Goal: Information Seeking & Learning: Check status

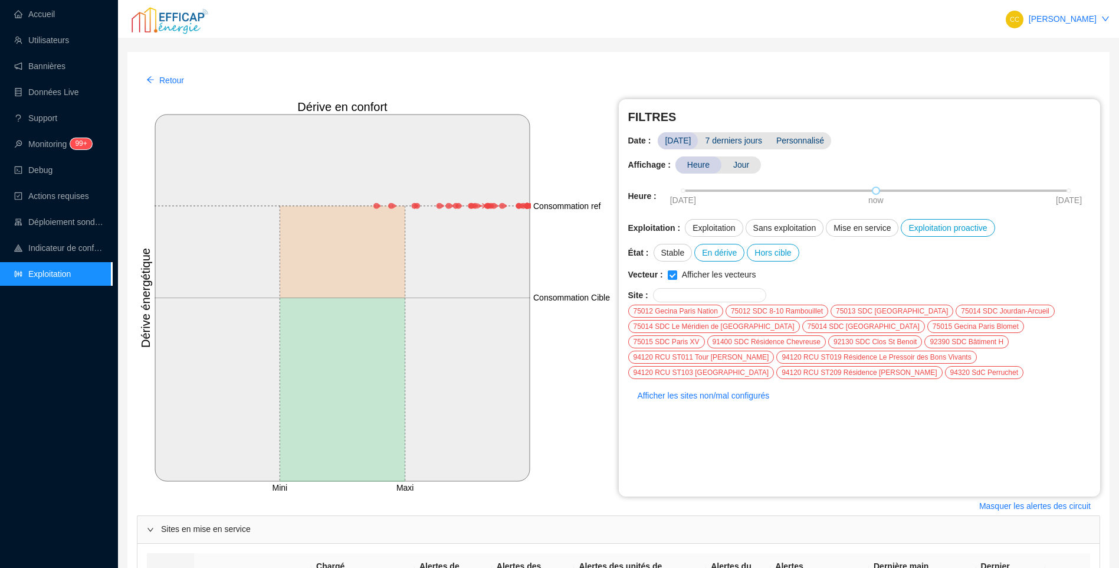
scroll to position [365, 0]
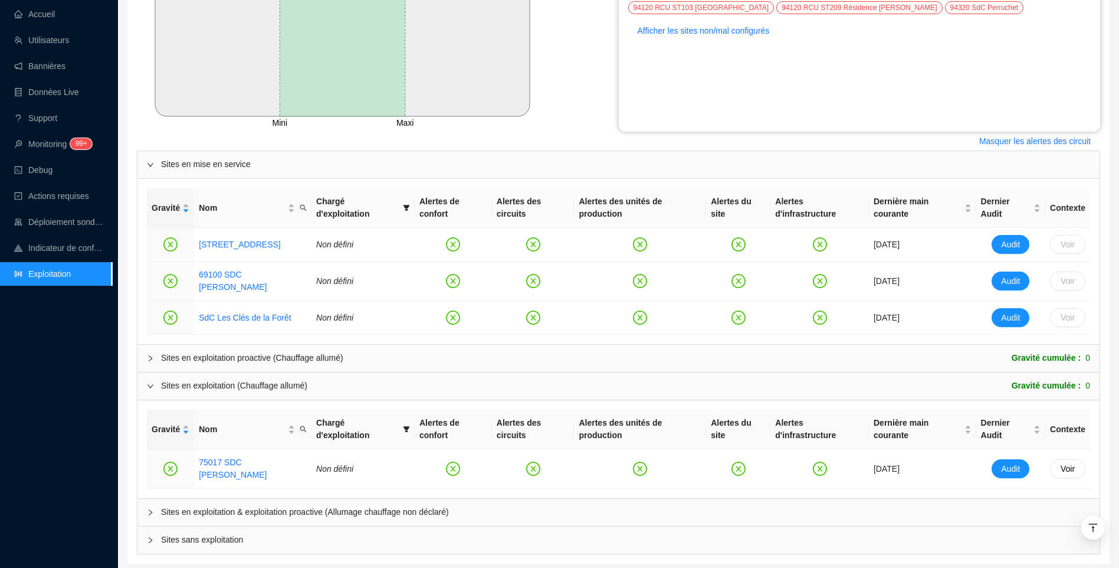
click at [61, 364] on div "Accueil Utilisateurs Bannières Données Live Support Monitoring 99+ Debug Action…" at bounding box center [56, 284] width 112 height 568
click at [48, 9] on link "Accueil" at bounding box center [34, 13] width 41 height 9
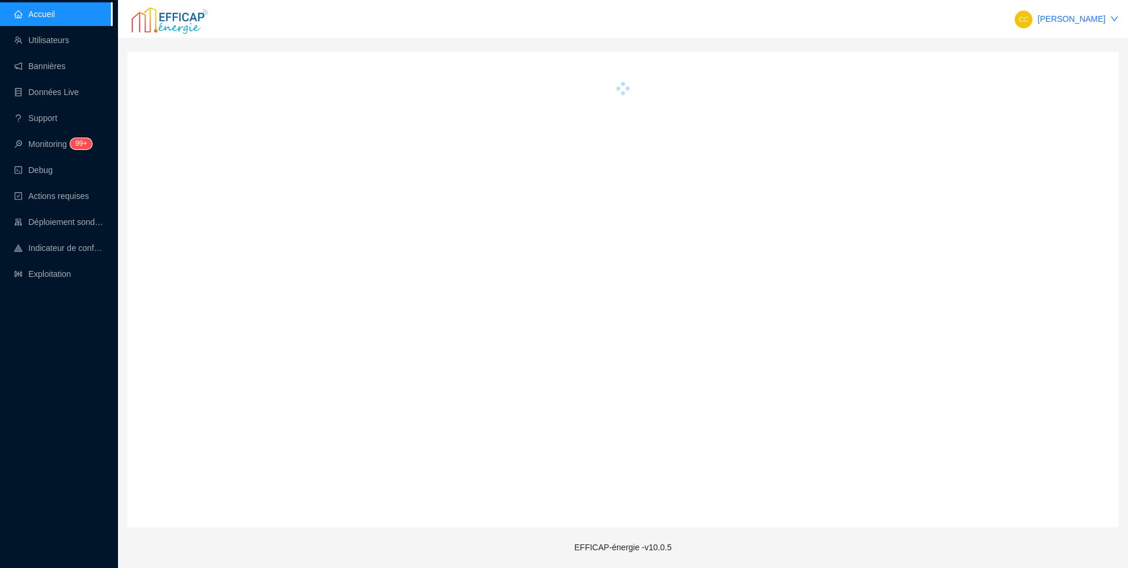
click at [81, 444] on div "Accueil Utilisateurs Bannières Données Live Support Monitoring 99+ Debug Action…" at bounding box center [56, 284] width 112 height 568
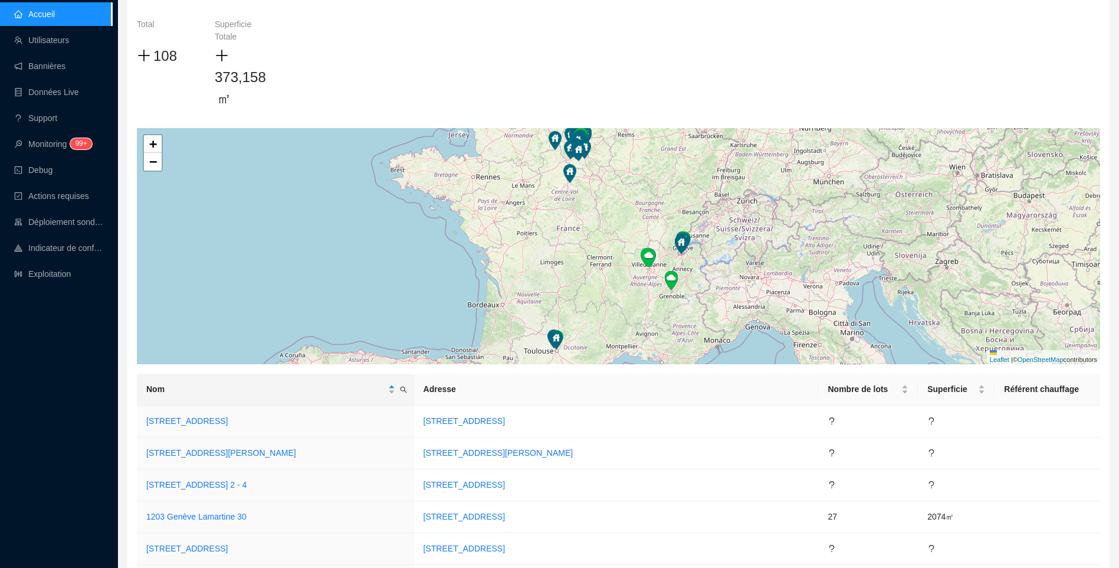
scroll to position [118, 0]
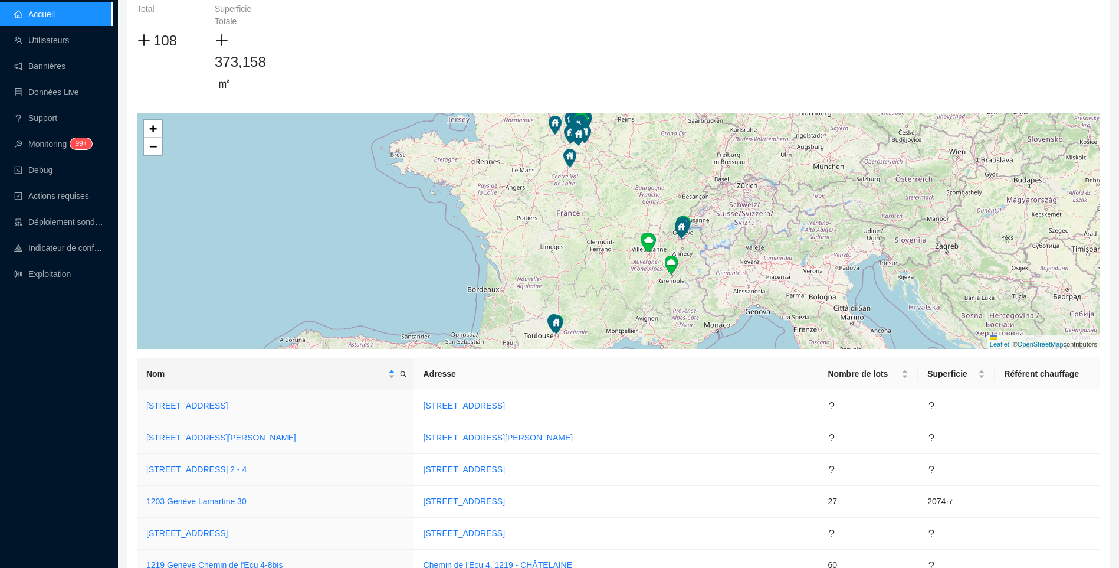
click at [99, 353] on div "Accueil Utilisateurs Bannières Données Live Support Monitoring 99+ Debug Action…" at bounding box center [56, 284] width 112 height 568
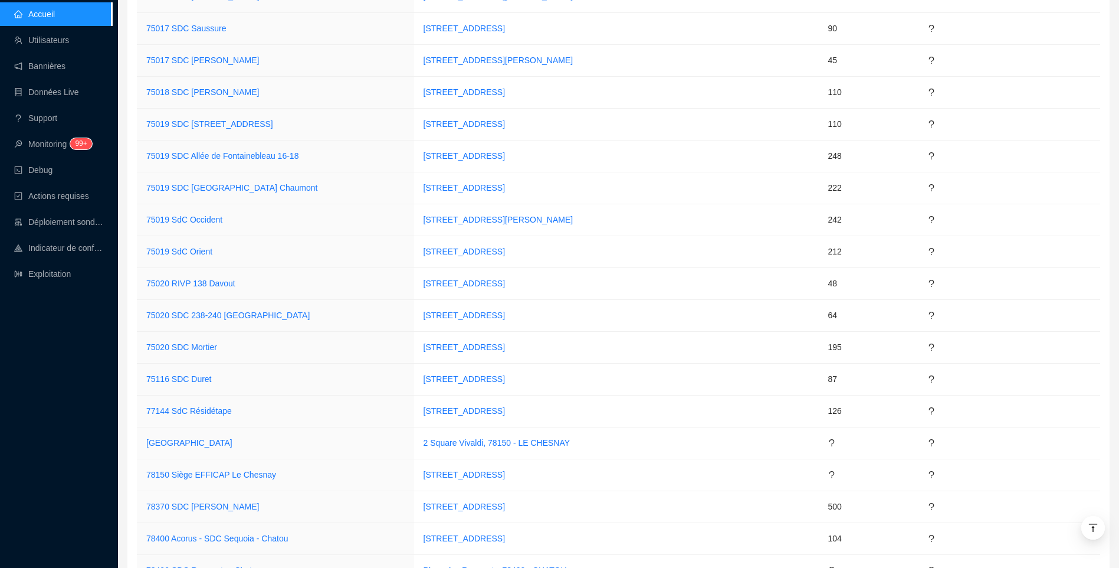
scroll to position [3432, 0]
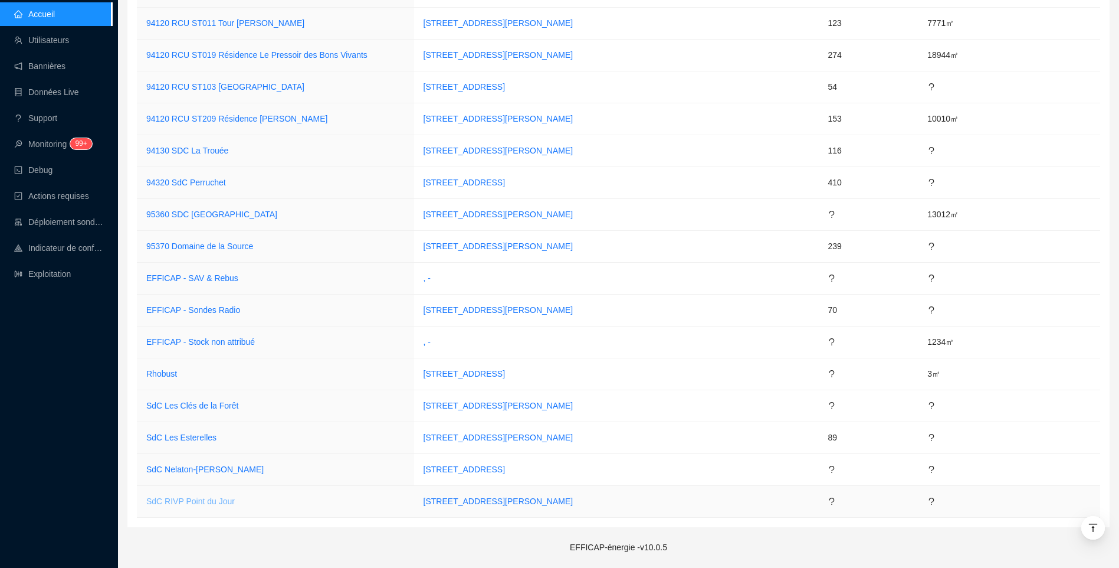
click at [207, 506] on link "SdC RIVP Point du Jour" at bounding box center [190, 500] width 89 height 9
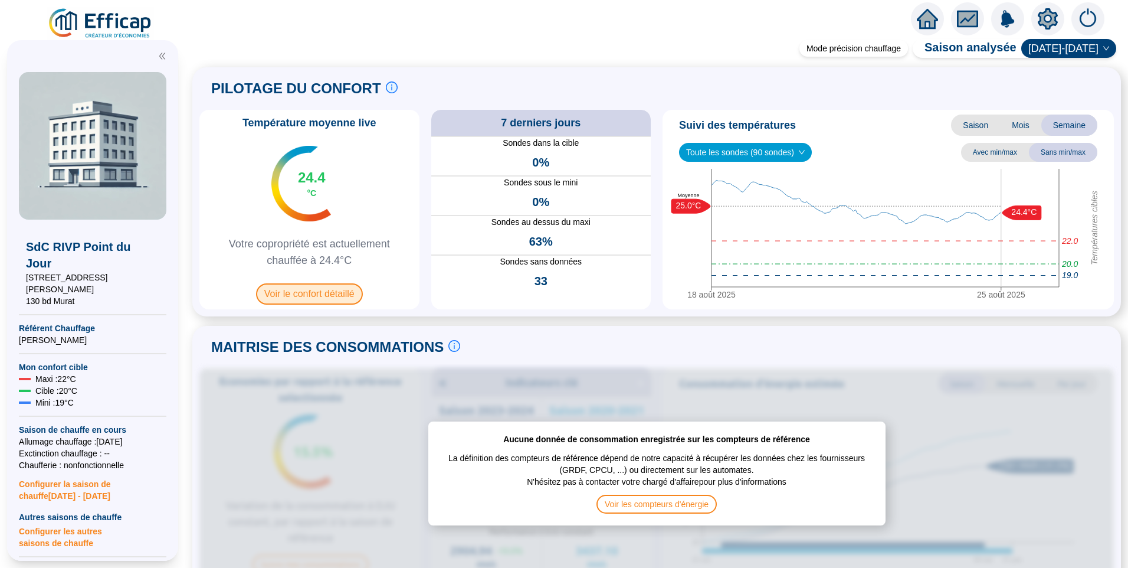
click at [335, 297] on span "Voir le confort détaillé" at bounding box center [309, 293] width 107 height 21
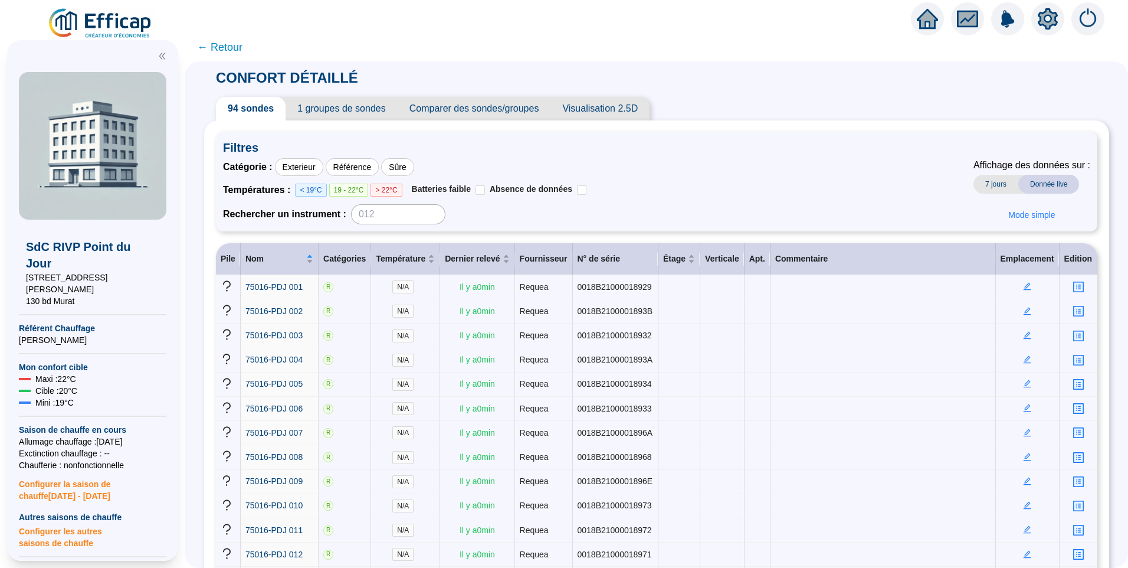
click at [339, 107] on span "1 groupes de sondes" at bounding box center [342, 109] width 112 height 24
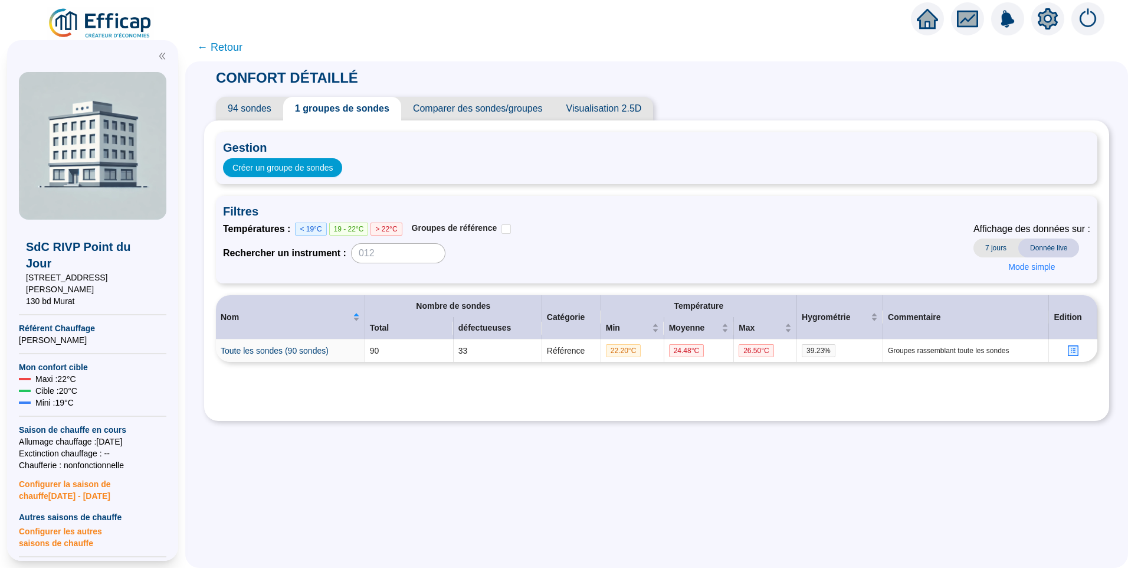
click at [358, 400] on div "Gestion Créer un groupe de sondes Filtres Températures : < 19°C 19 - 22°C > 22°…" at bounding box center [657, 270] width 882 height 277
click at [234, 44] on span "← Retour" at bounding box center [219, 47] width 45 height 17
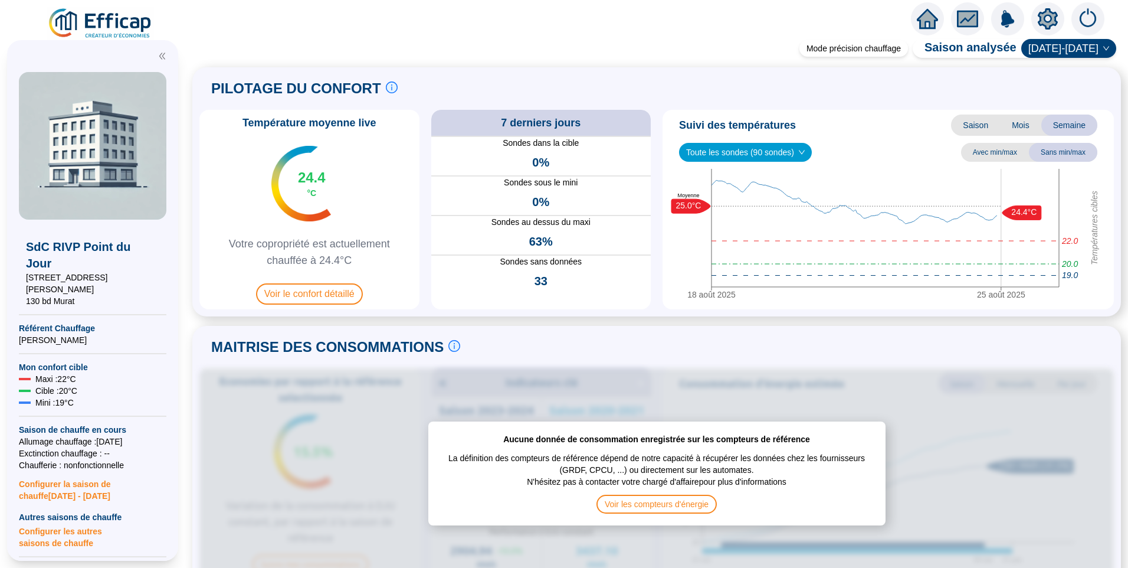
click at [107, 27] on img at bounding box center [100, 23] width 107 height 33
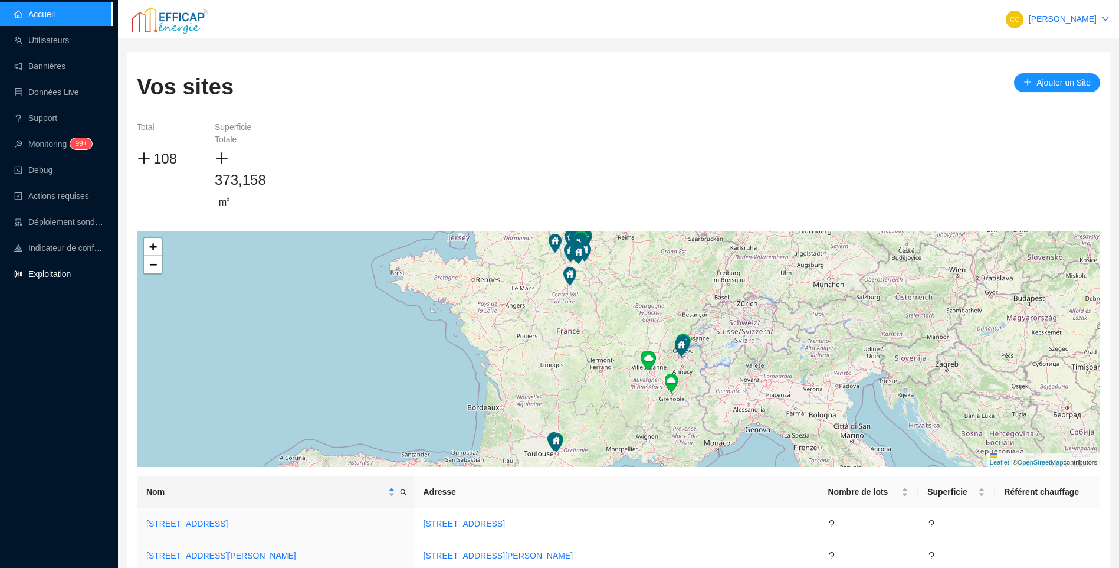
click at [58, 269] on link "Exploitation" at bounding box center [42, 273] width 57 height 9
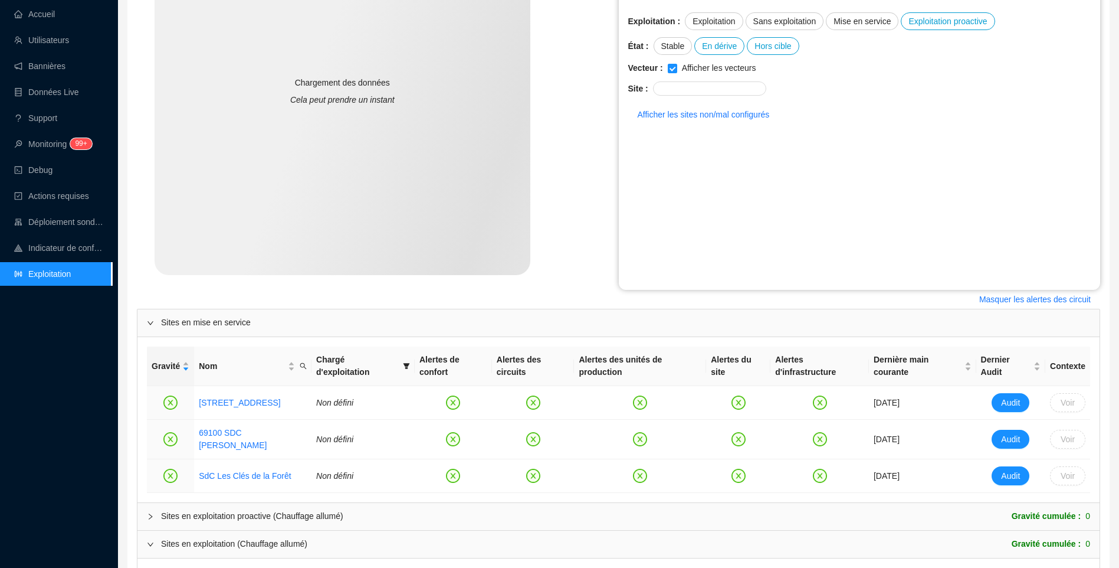
scroll to position [365, 0]
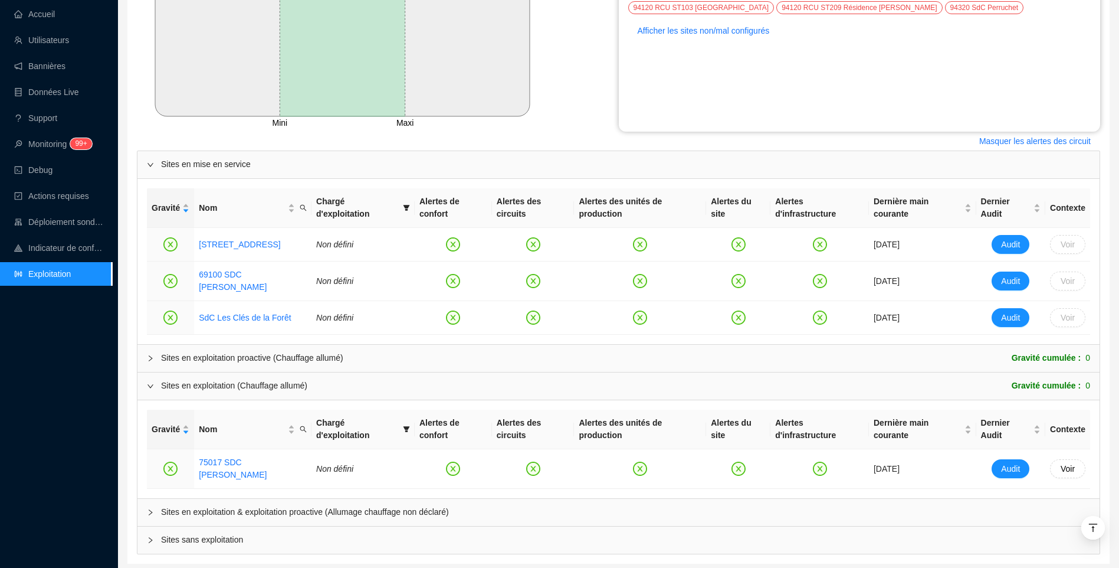
click at [154, 506] on div at bounding box center [154, 512] width 14 height 13
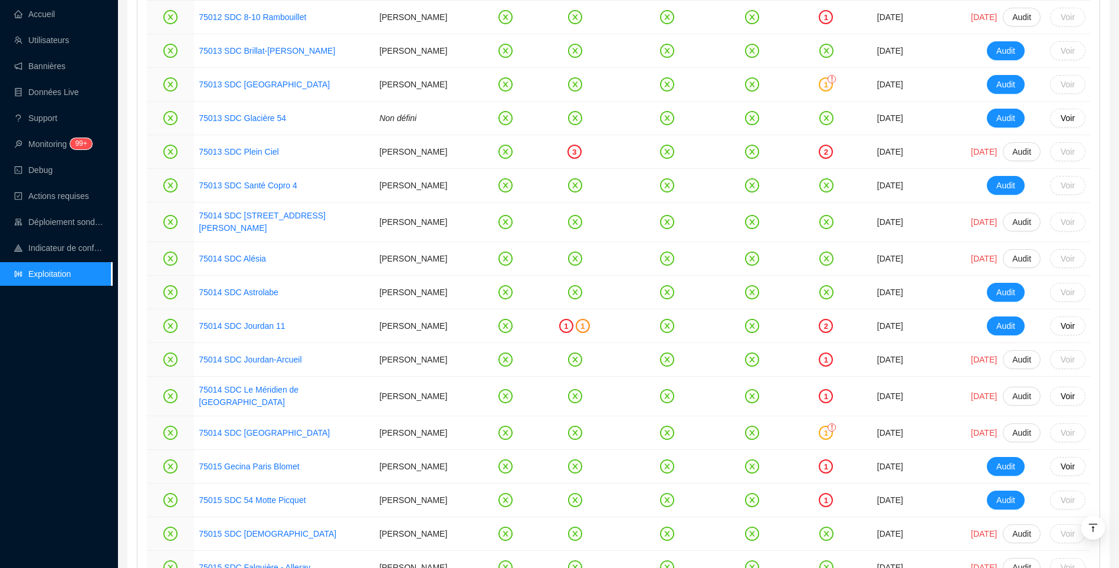
scroll to position [1187, 0]
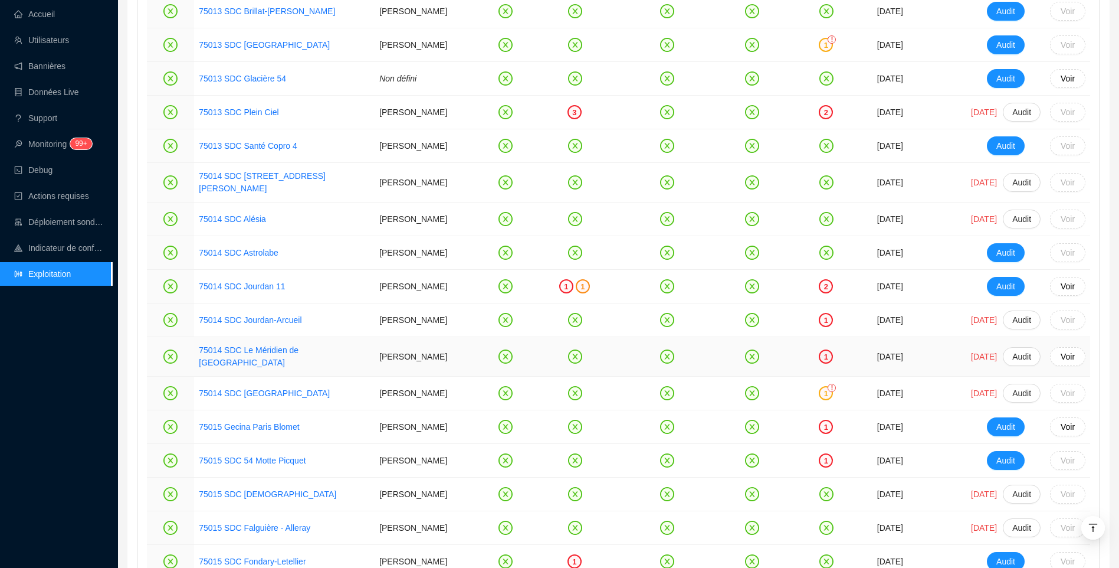
click at [271, 369] on link "75014 SDC Le Méridien de [GEOGRAPHIC_DATA]" at bounding box center [284, 356] width 171 height 25
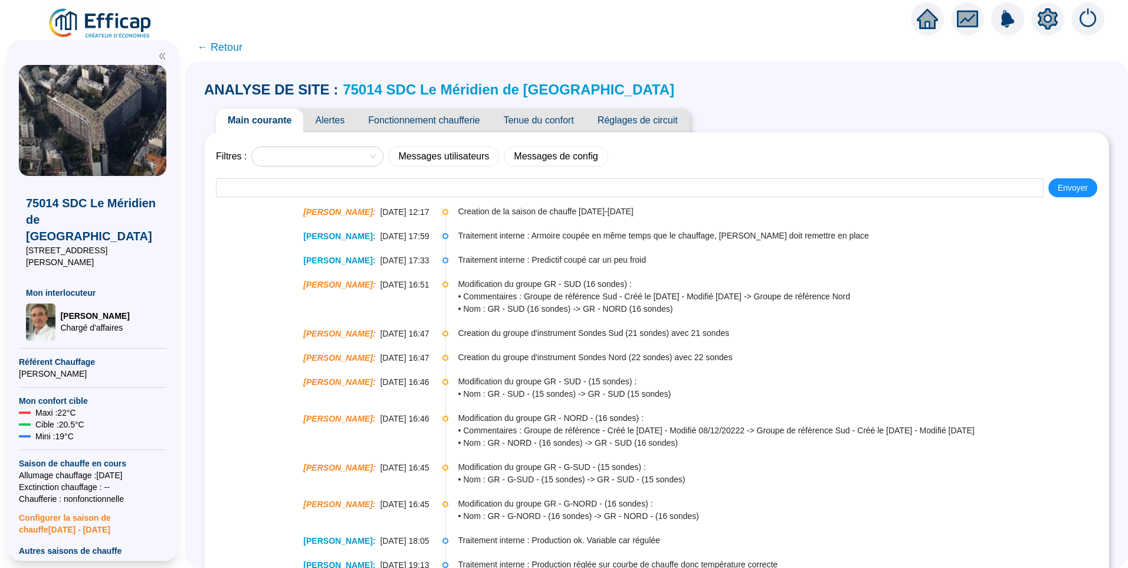
click at [334, 122] on span "Alertes" at bounding box center [329, 121] width 53 height 24
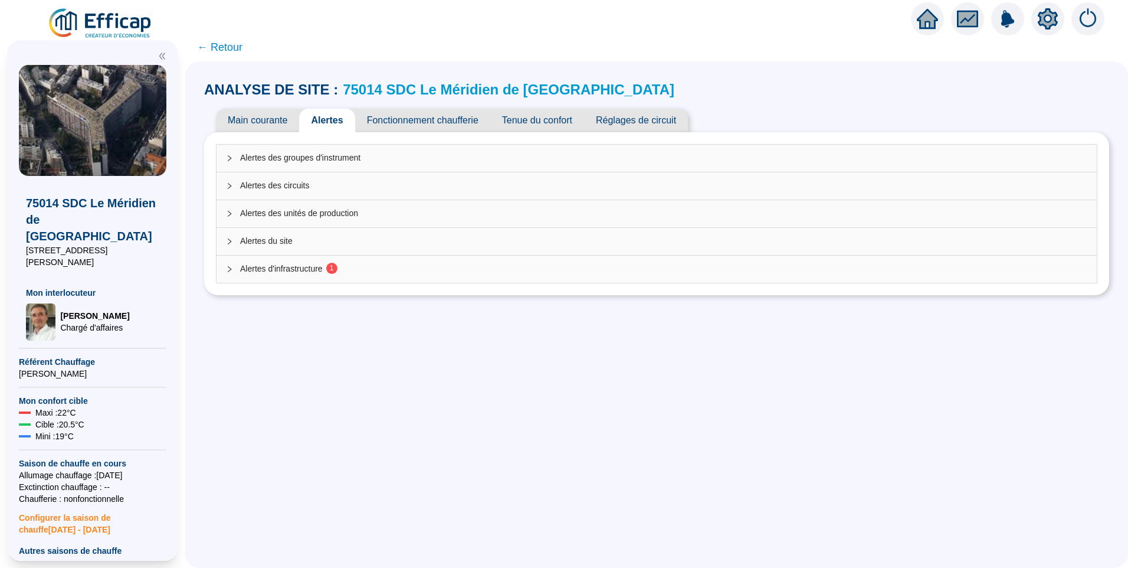
click at [323, 266] on span "Alertes d'infrastructure 1" at bounding box center [663, 269] width 847 height 12
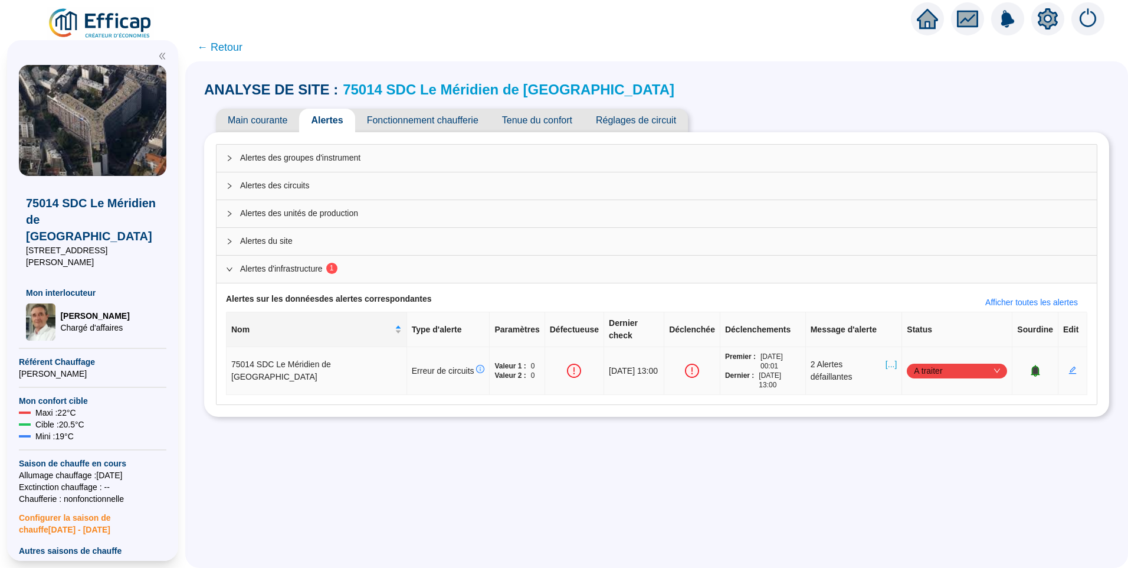
click at [886, 358] on span "[...]" at bounding box center [891, 370] width 11 height 25
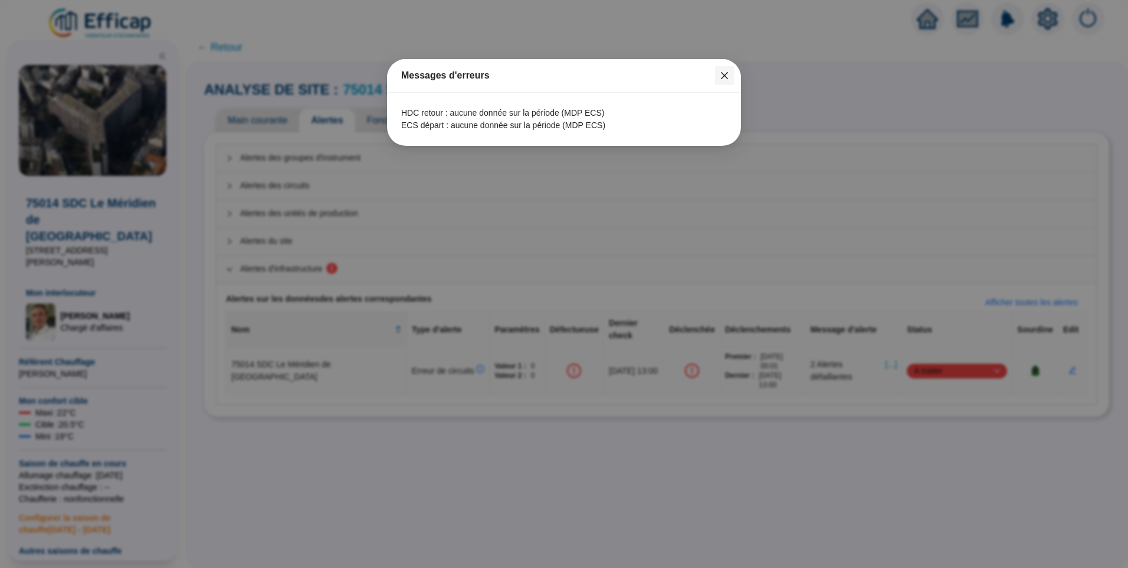
click at [718, 76] on span "Fermer" at bounding box center [724, 75] width 19 height 9
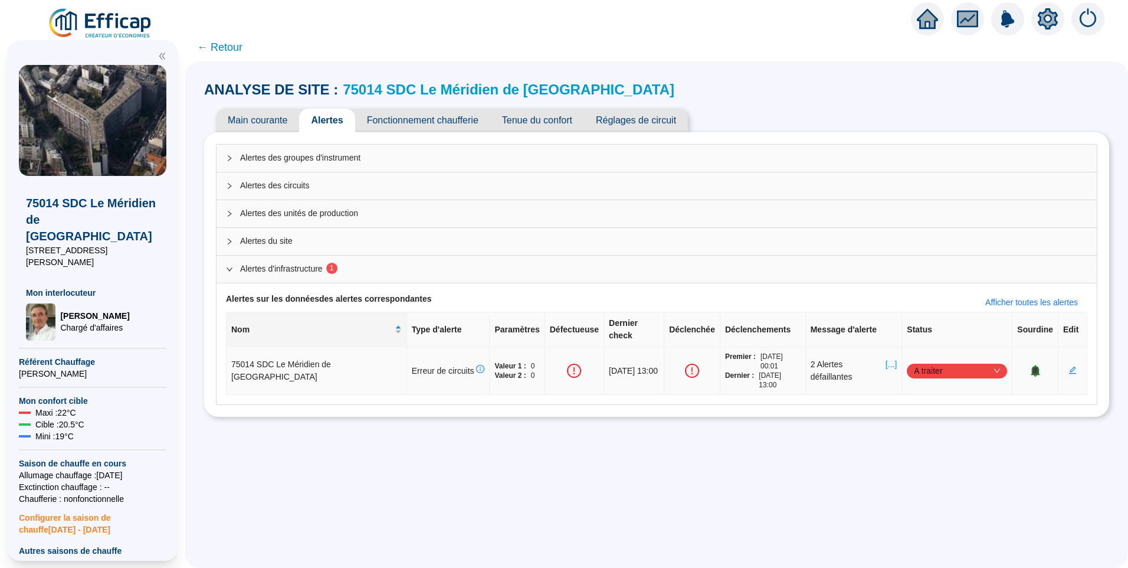
click at [886, 358] on span "[...]" at bounding box center [891, 370] width 11 height 25
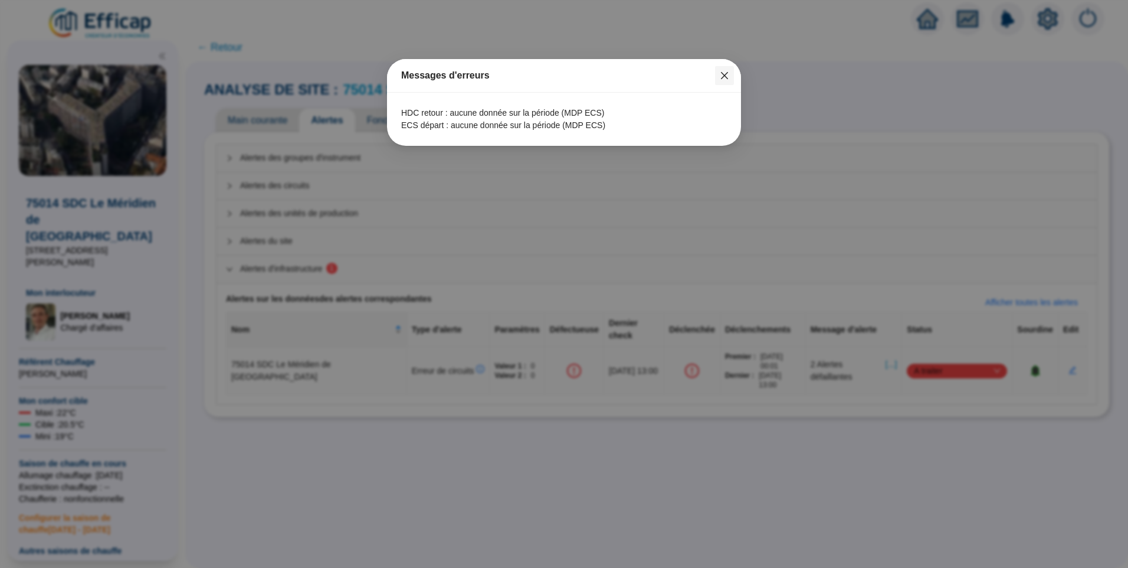
click at [725, 77] on icon "close" at bounding box center [724, 75] width 9 height 9
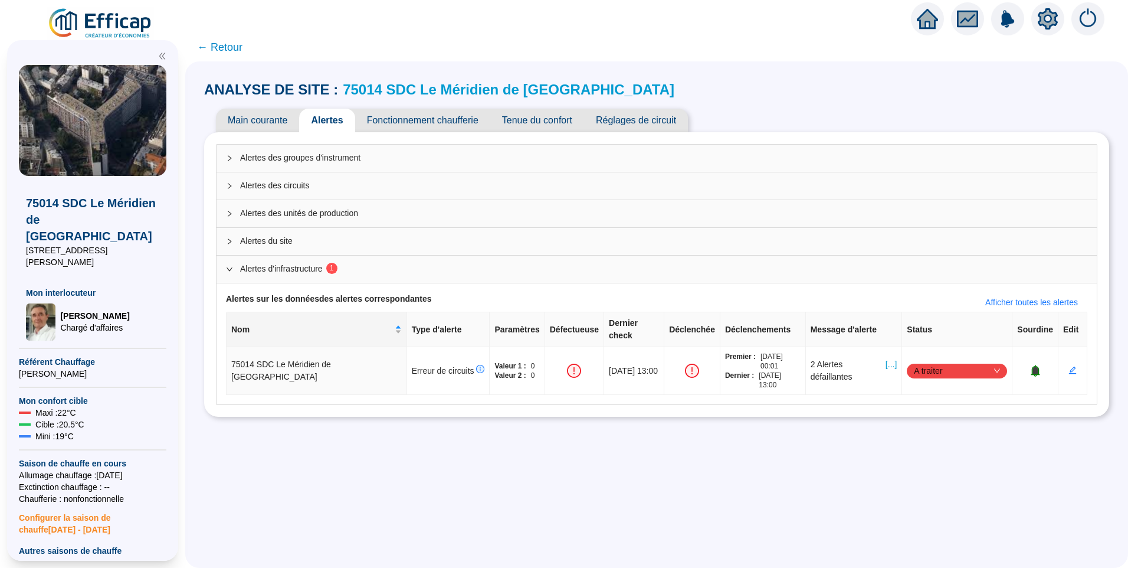
click at [269, 239] on span "Alertes du site" at bounding box center [663, 241] width 847 height 12
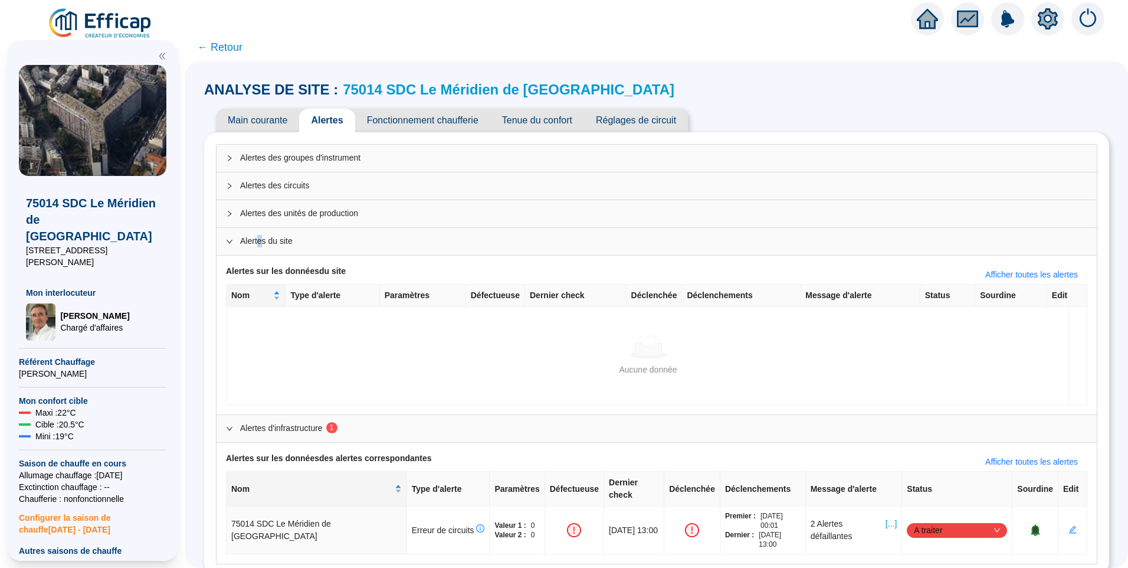
click at [269, 239] on span "Alertes du site" at bounding box center [663, 241] width 847 height 12
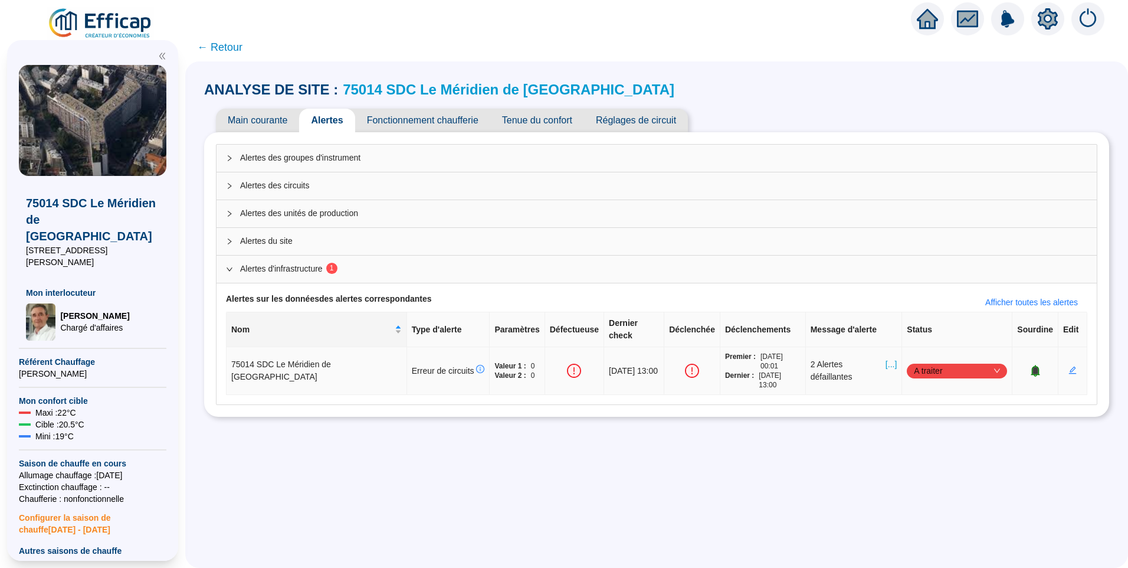
click at [886, 358] on span "[...]" at bounding box center [891, 370] width 11 height 25
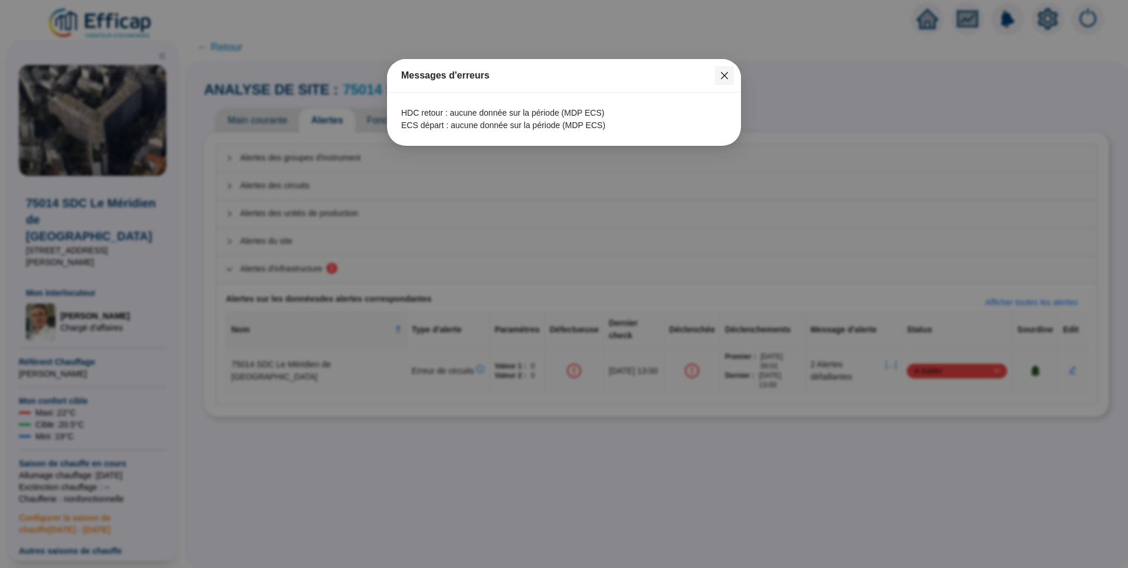
click at [725, 75] on icon "close" at bounding box center [724, 75] width 7 height 7
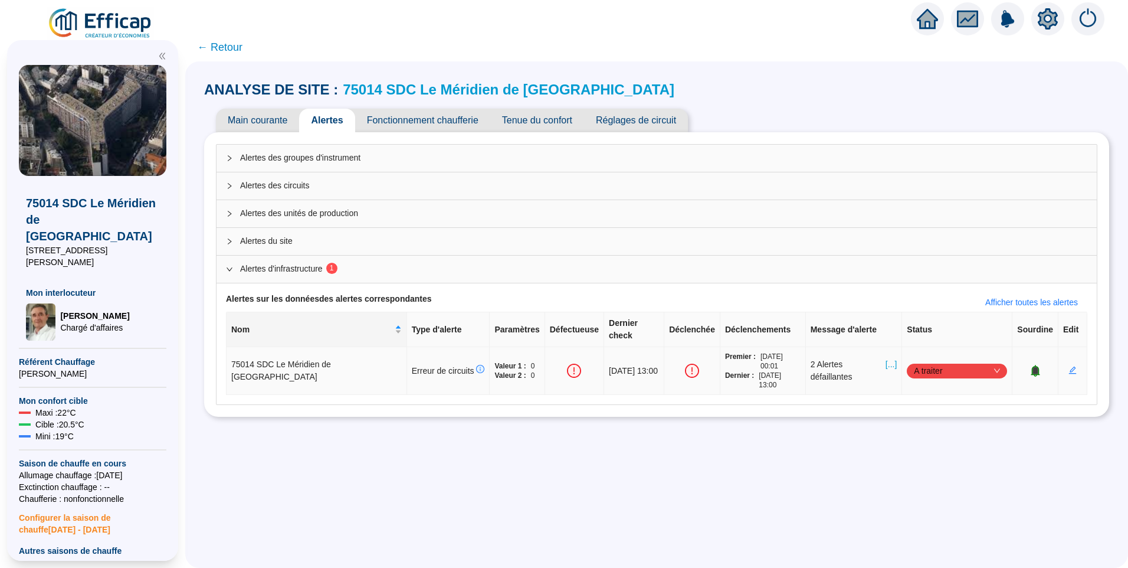
click at [885, 356] on td "2 Alertes défaillantes [...]" at bounding box center [854, 371] width 97 height 48
click at [886, 358] on span "[...]" at bounding box center [891, 370] width 11 height 25
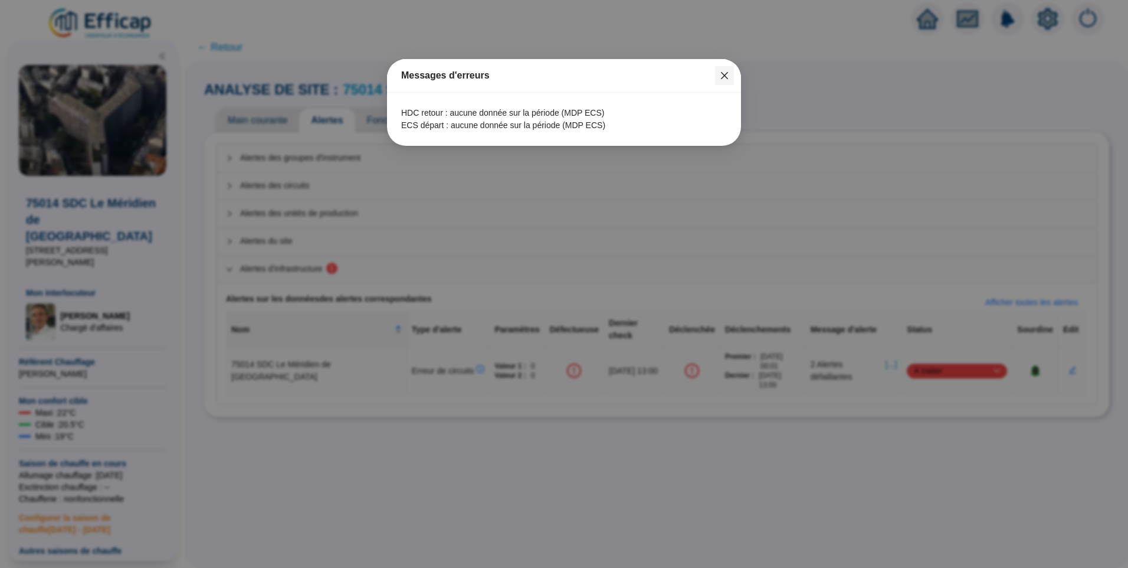
click at [726, 78] on icon "close" at bounding box center [724, 75] width 7 height 7
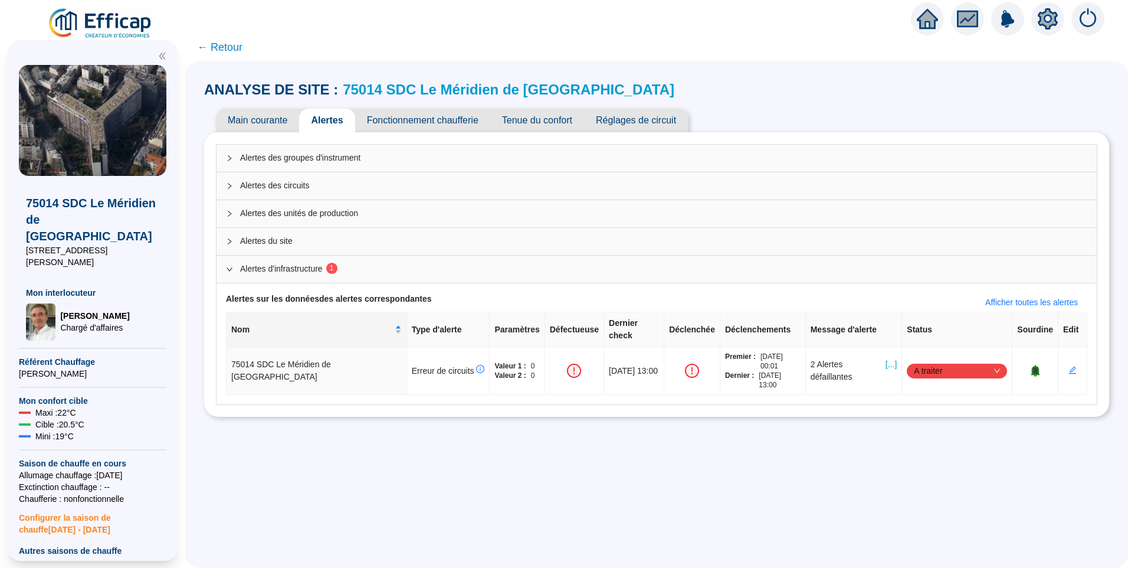
click at [421, 133] on div "Alertes des groupes d'instrument Alertes des circuits Alertes des unités de pro…" at bounding box center [656, 274] width 905 height 284
click at [428, 125] on span "Fonctionnement chaufferie" at bounding box center [422, 121] width 135 height 24
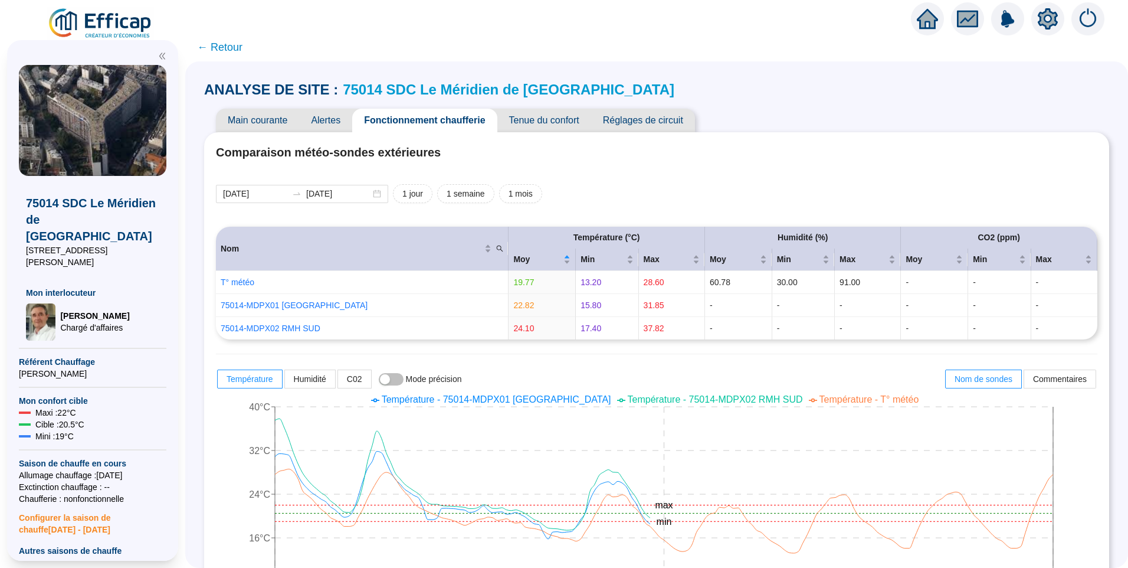
click at [631, 126] on span "Réglages de circuit" at bounding box center [643, 121] width 104 height 24
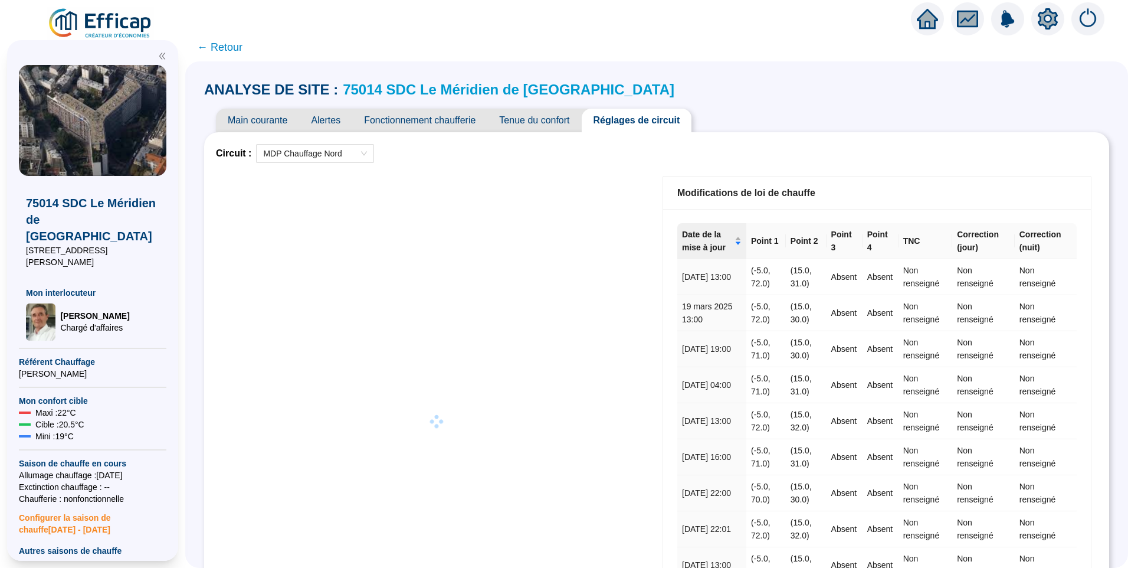
click at [437, 113] on span "Fonctionnement chaufferie" at bounding box center [419, 121] width 135 height 24
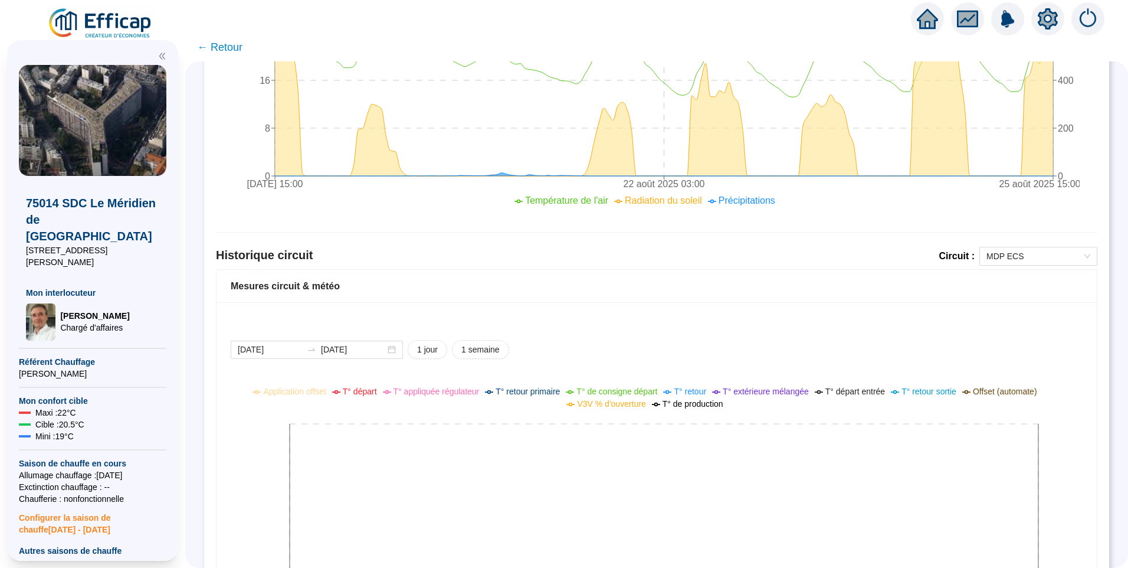
scroll to position [568, 0]
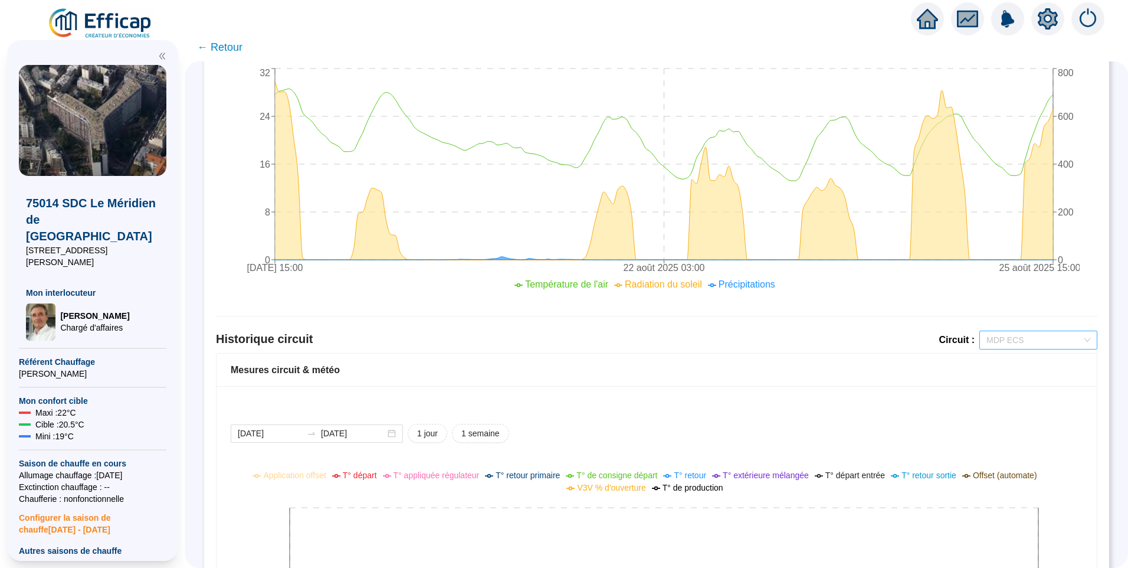
click at [1030, 342] on span "MDP ECS" at bounding box center [1039, 340] width 104 height 18
click at [791, 374] on div "Mesures circuit & météo" at bounding box center [657, 370] width 852 height 14
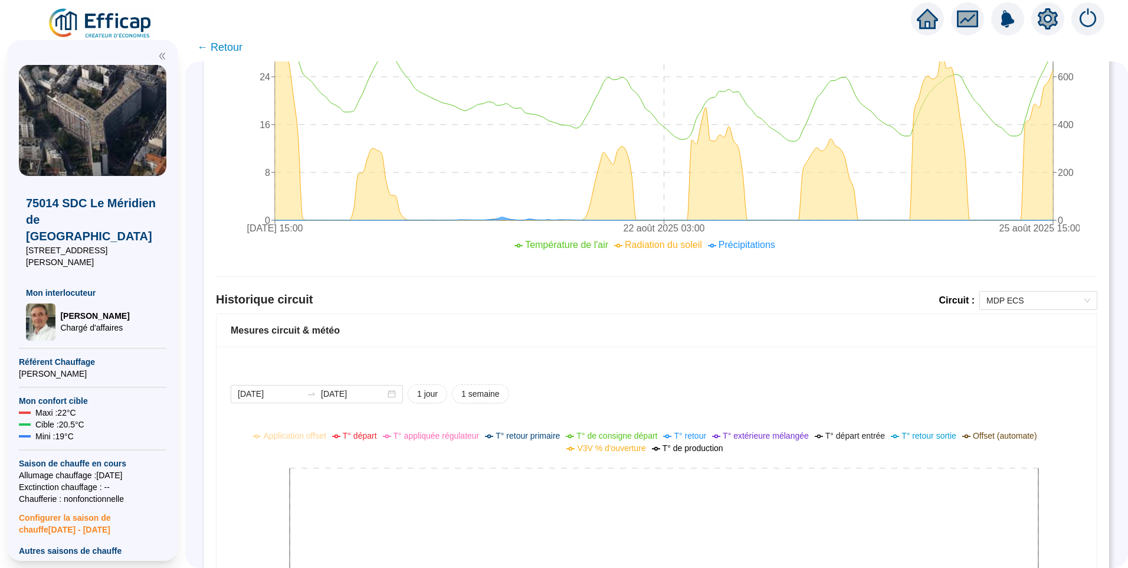
scroll to position [745, 0]
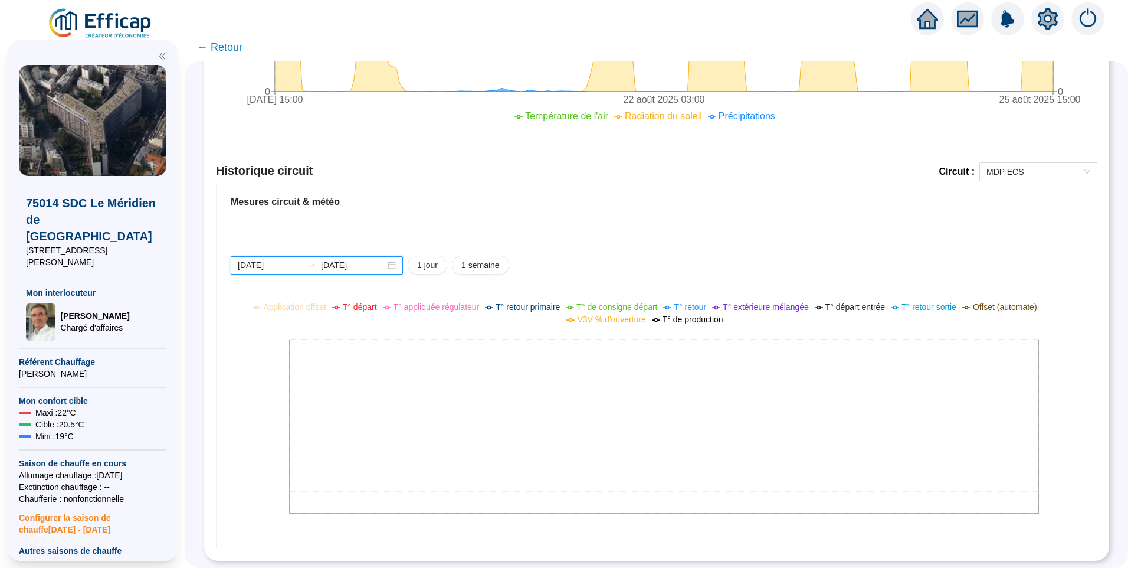
click at [294, 260] on input "2025-08-24" at bounding box center [270, 265] width 64 height 12
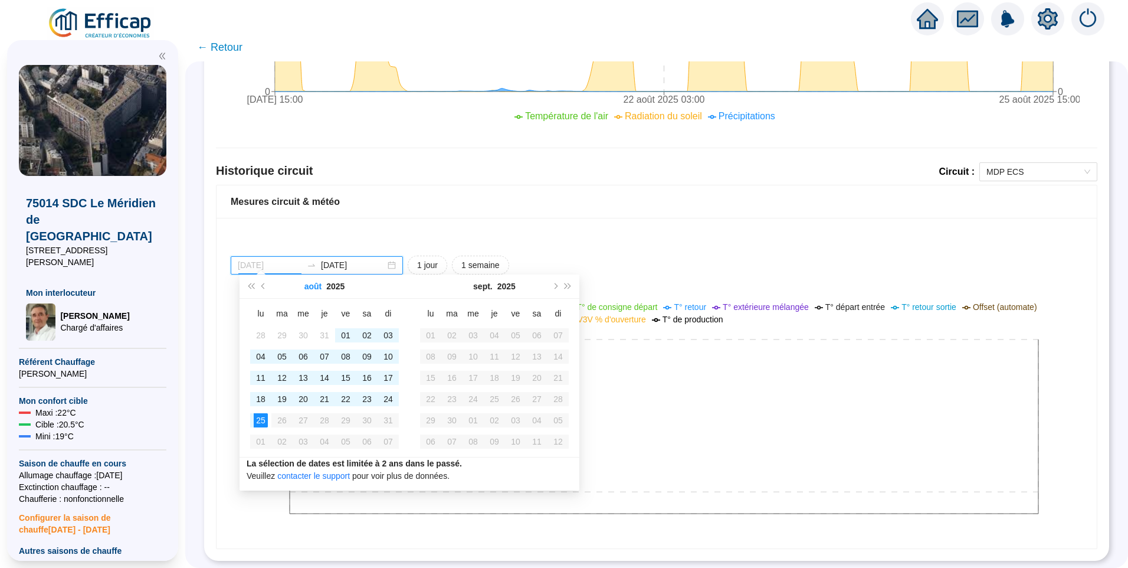
type input "2025-08-24"
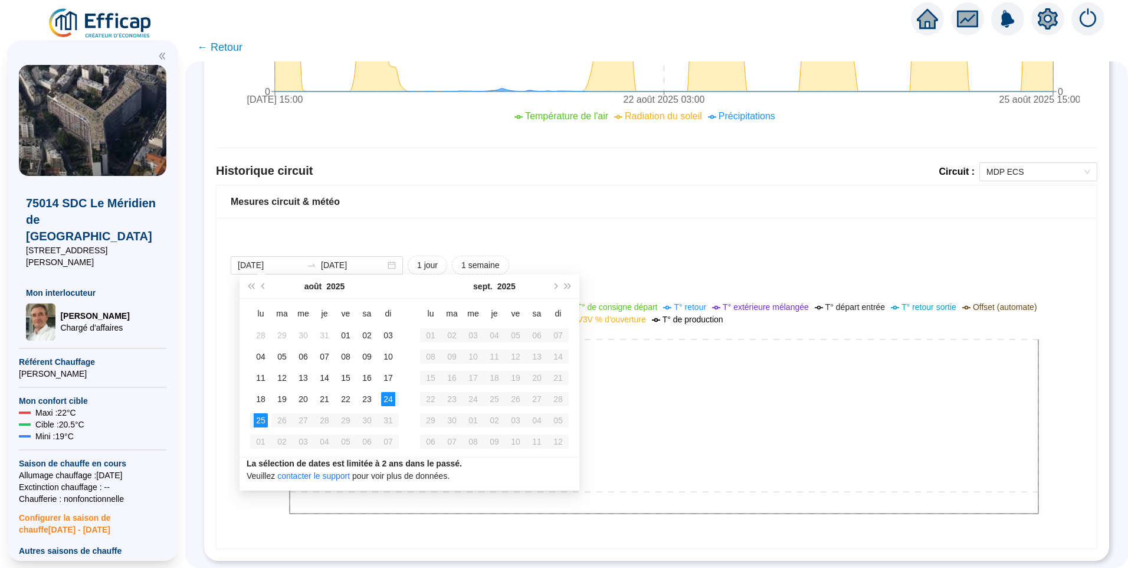
click at [483, 205] on div "Mesures circuit & météo" at bounding box center [657, 201] width 880 height 33
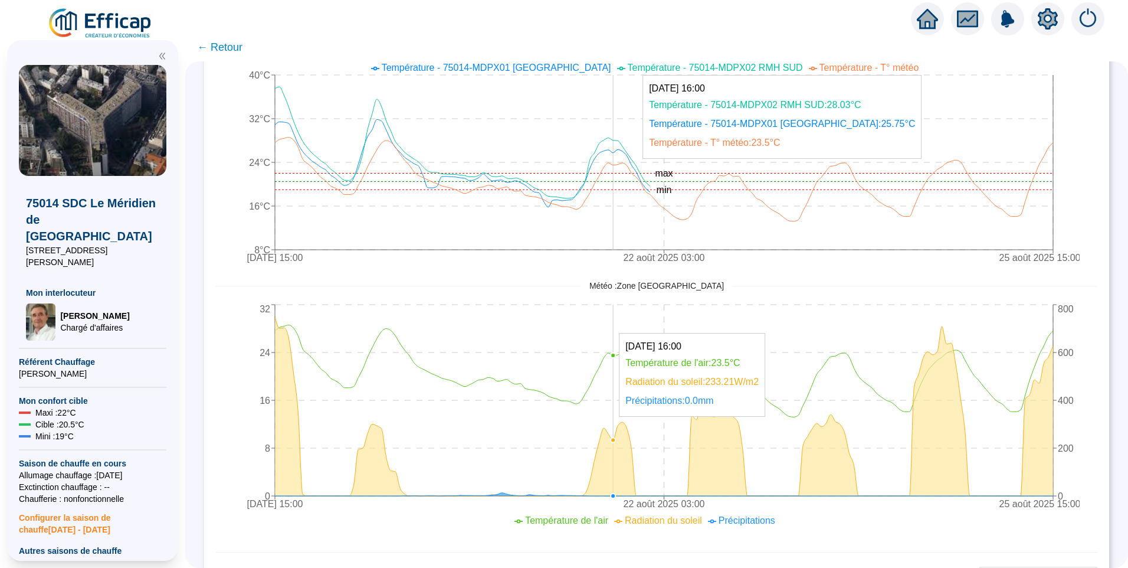
scroll to position [37, 0]
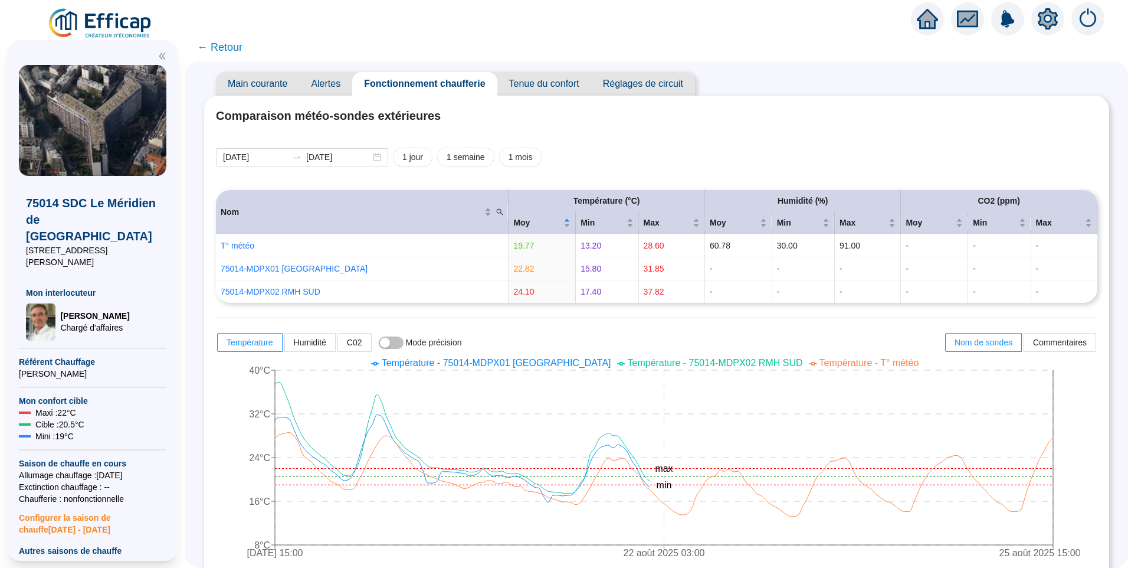
click at [331, 81] on span "Alertes" at bounding box center [325, 84] width 53 height 24
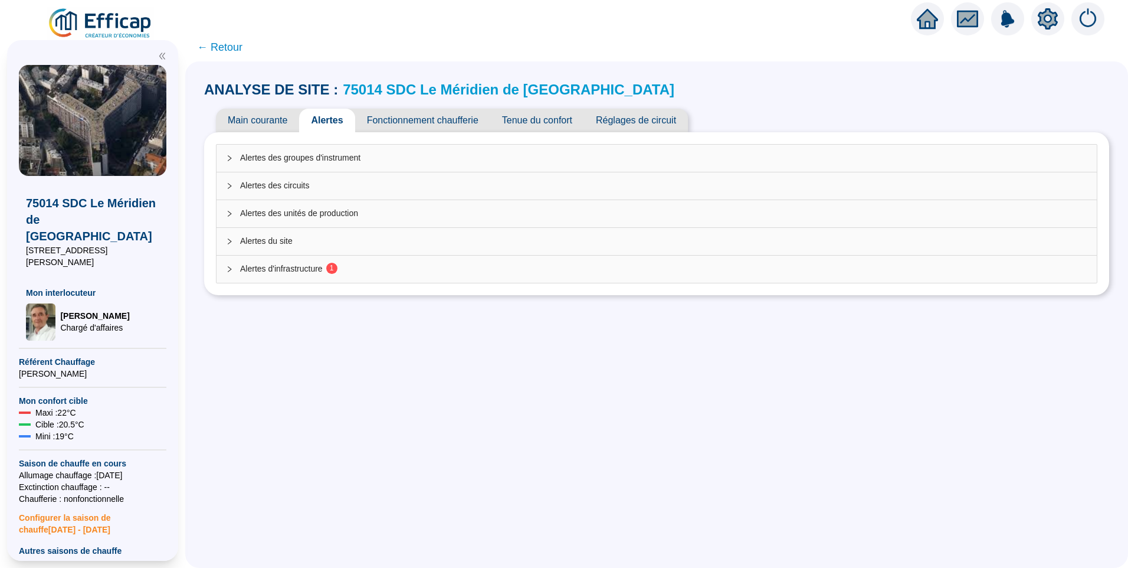
click at [334, 266] on span "1" at bounding box center [332, 268] width 4 height 8
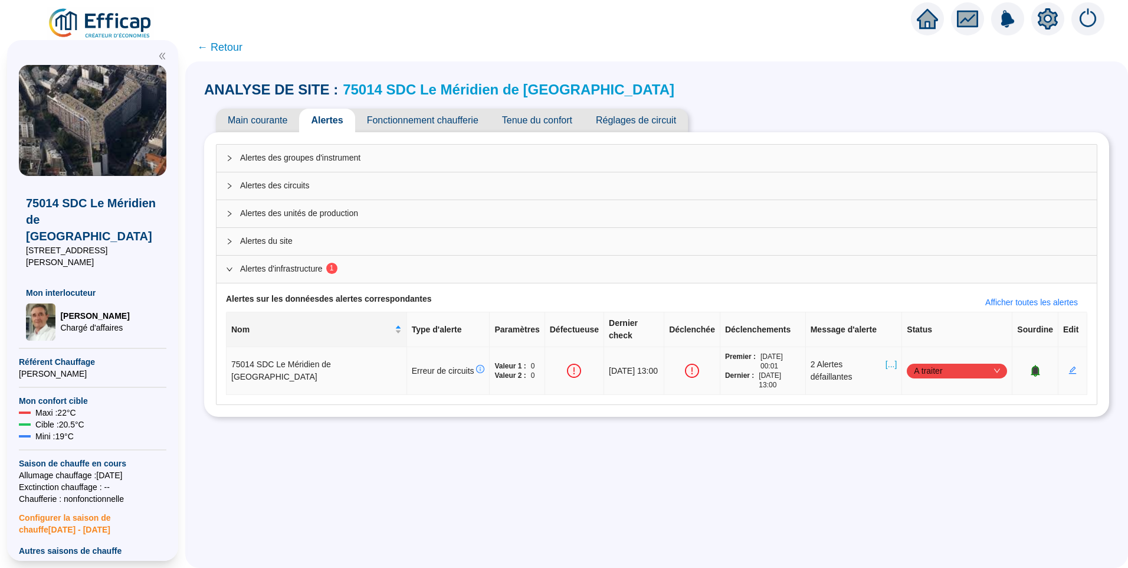
click at [886, 358] on span "[...]" at bounding box center [891, 370] width 11 height 25
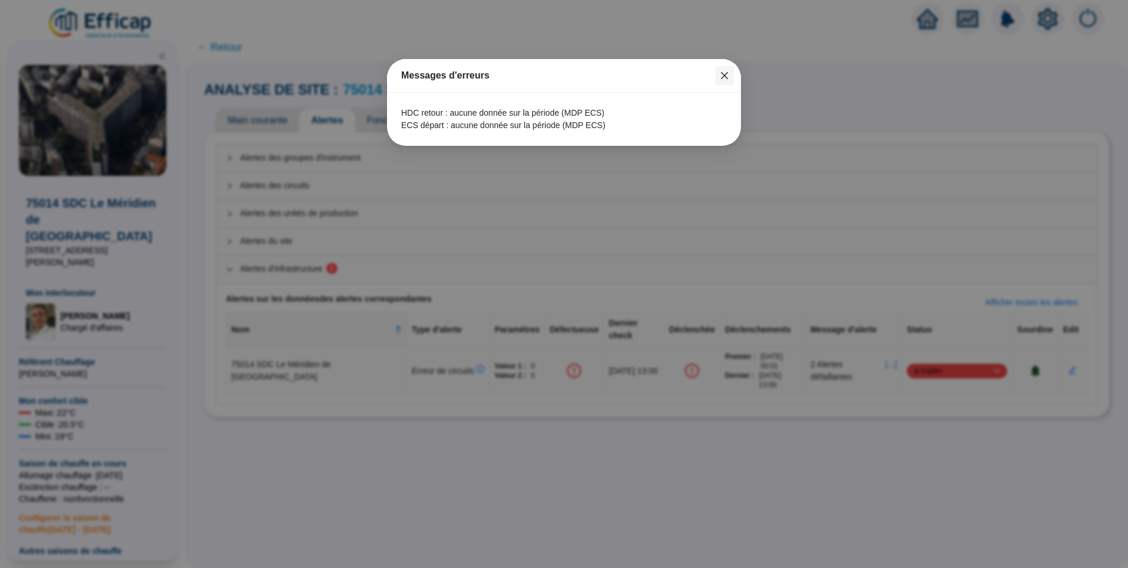
click at [725, 75] on icon "close" at bounding box center [724, 75] width 7 height 7
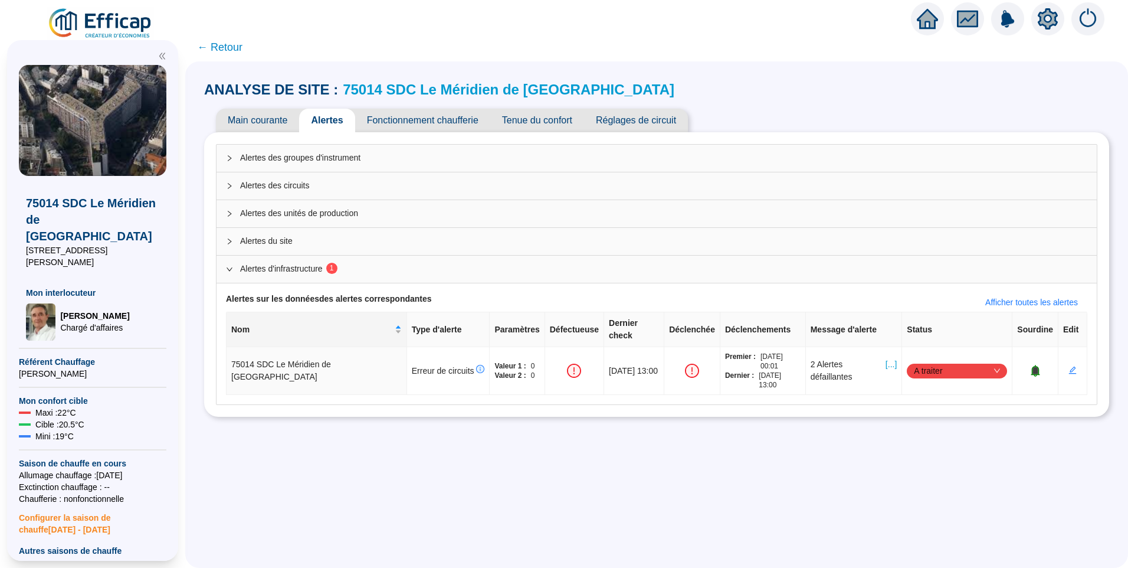
click at [423, 129] on span "Fonctionnement chaufferie" at bounding box center [422, 121] width 135 height 24
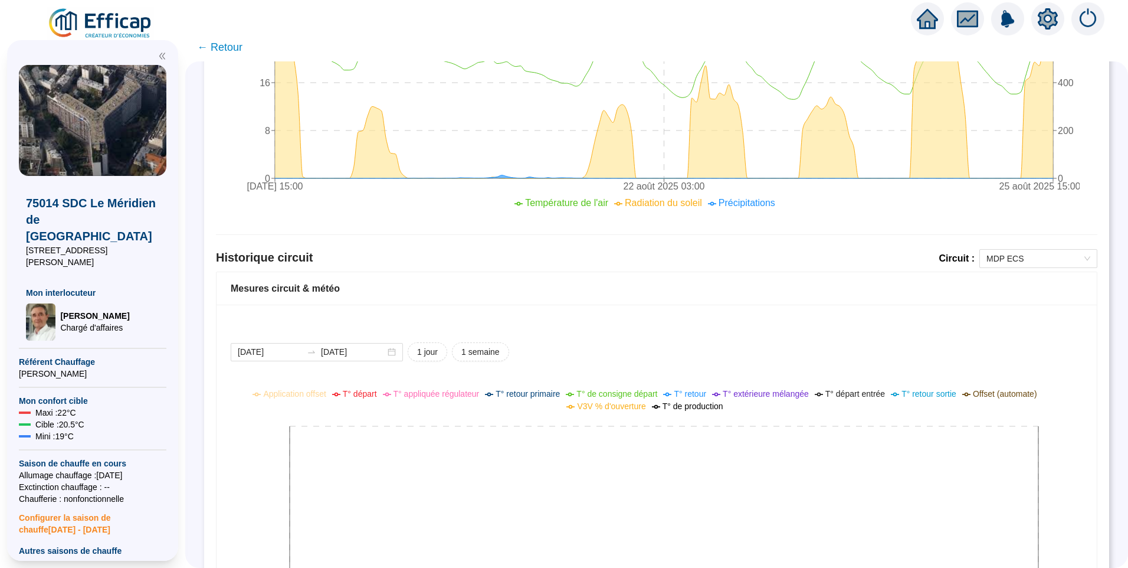
scroll to position [745, 0]
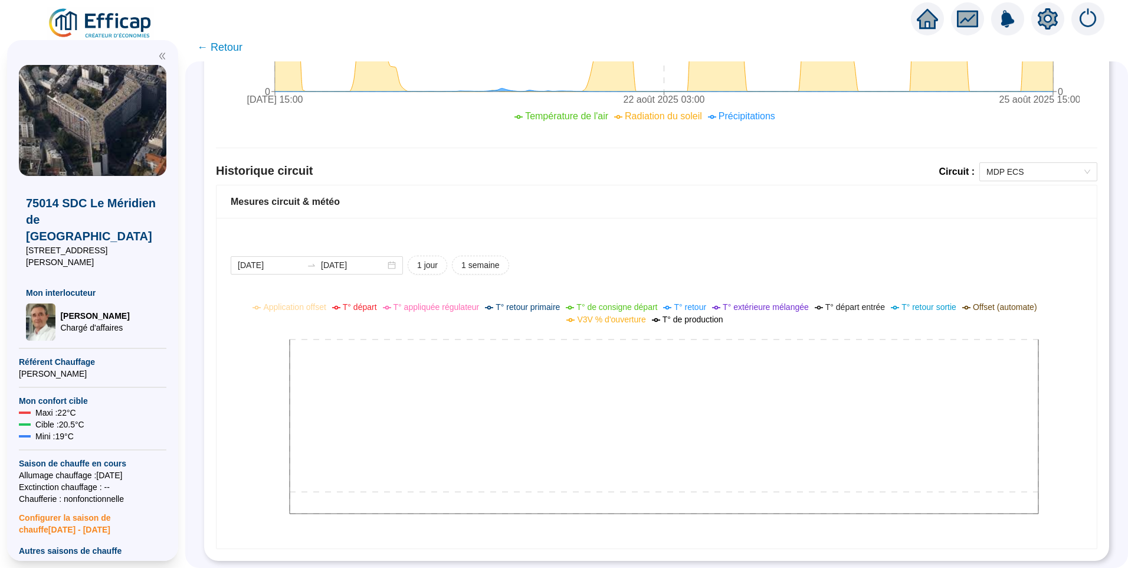
click at [1044, 173] on div "Historique circuit Circuit : MDP ECS" at bounding box center [657, 173] width 882 height 22
click at [1035, 167] on span "MDP ECS" at bounding box center [1039, 172] width 104 height 18
click at [1024, 212] on div "MDP Chauffage Nord" at bounding box center [1029, 205] width 113 height 19
click at [294, 259] on input "2025-08-24" at bounding box center [270, 265] width 64 height 12
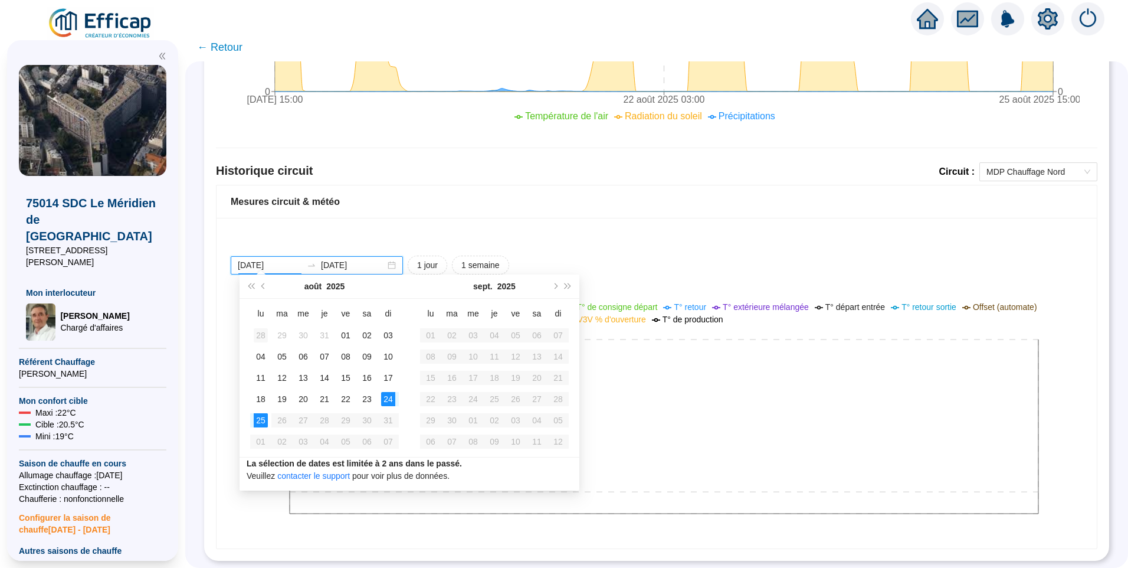
type input "2025-07-28"
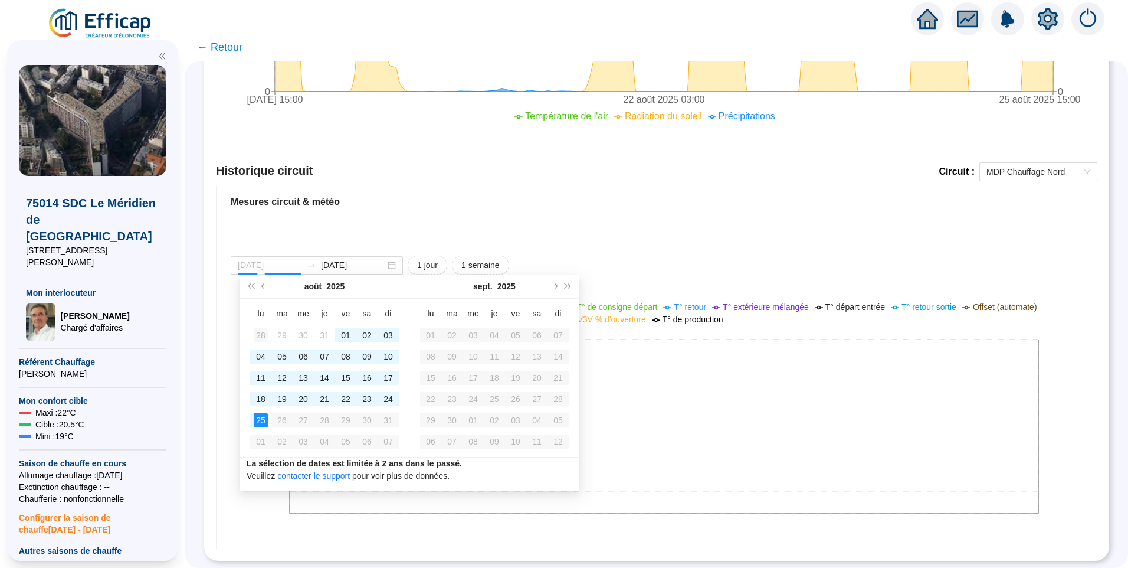
click at [267, 333] on div "28" at bounding box center [261, 335] width 14 height 14
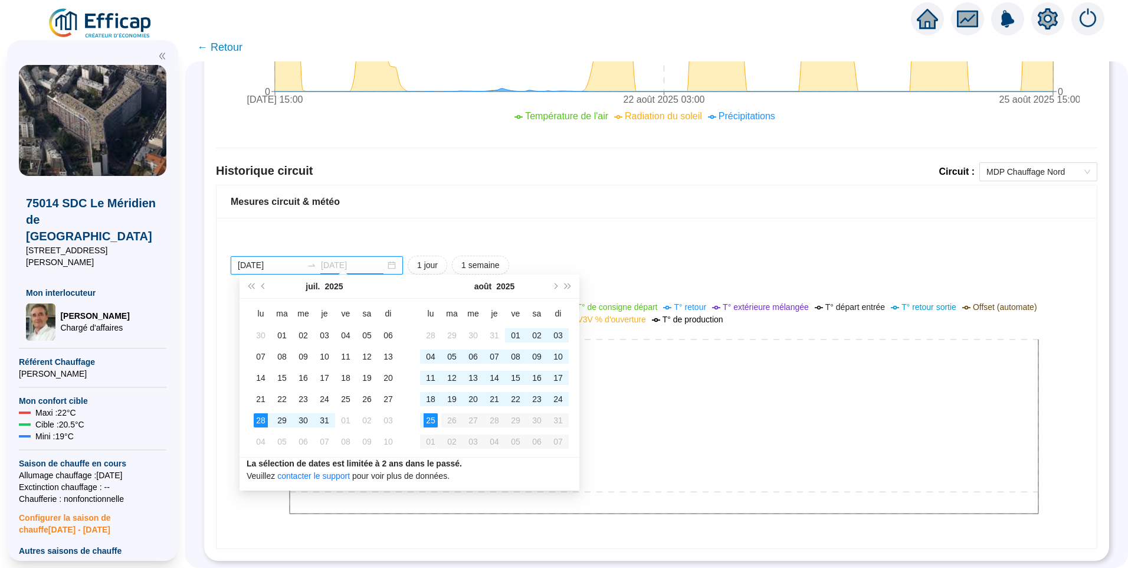
type input "2025-08-25"
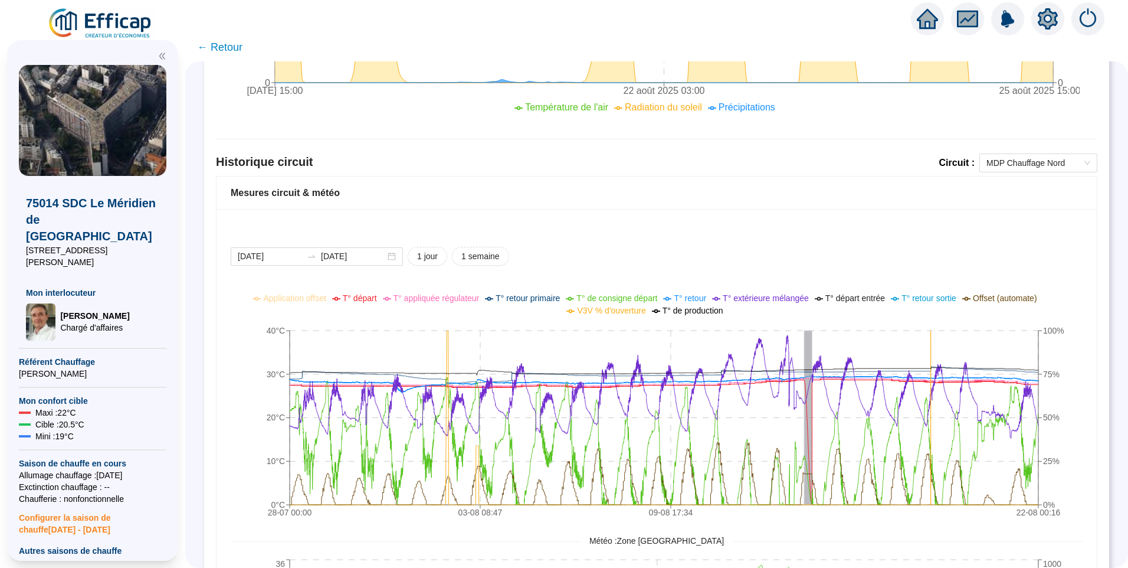
click at [233, 45] on span "← Retour" at bounding box center [219, 47] width 45 height 17
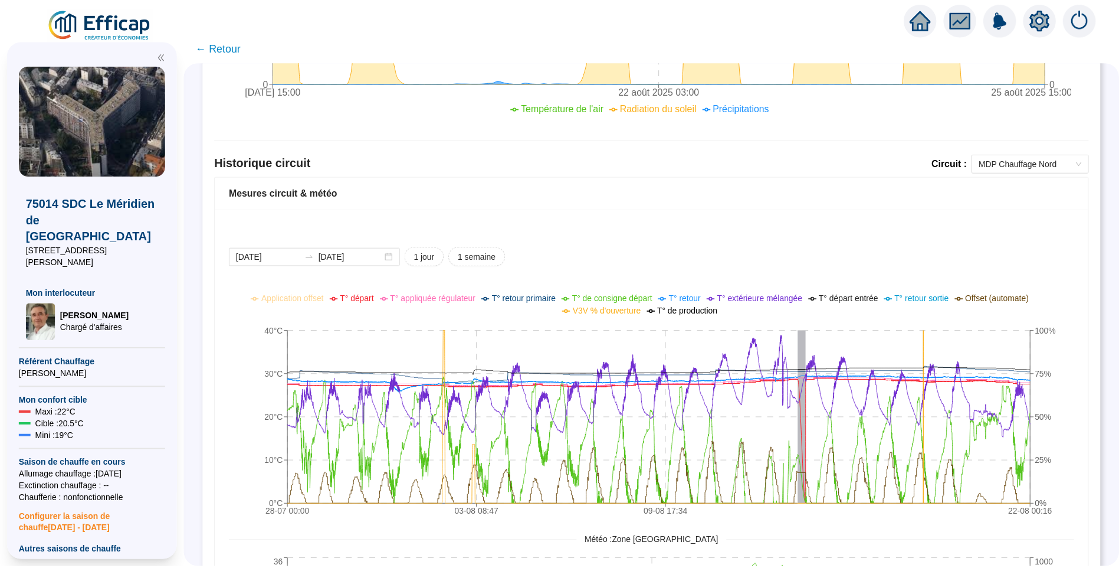
scroll to position [365, 0]
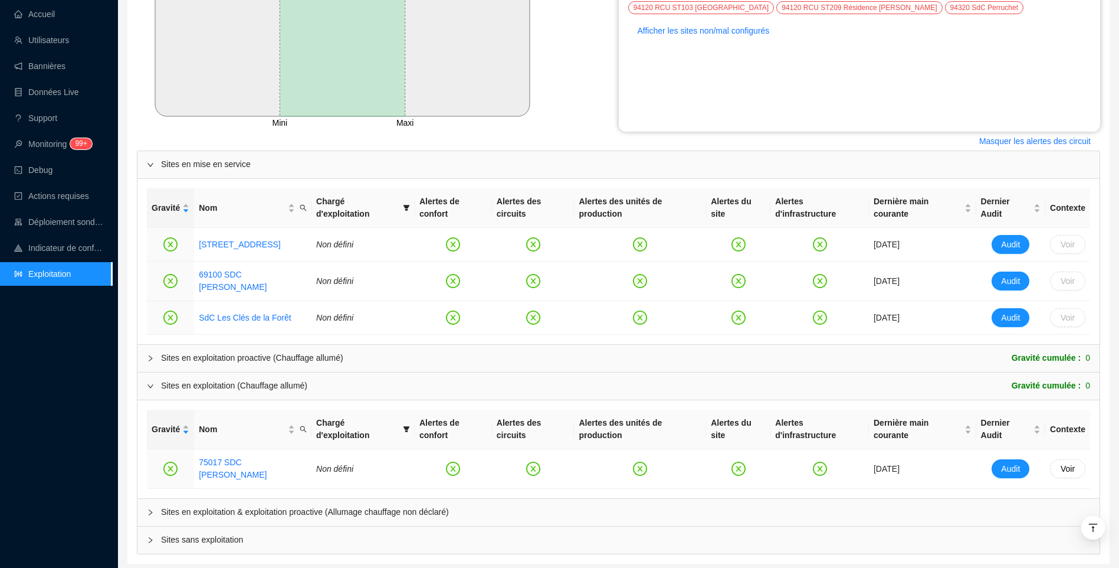
click at [248, 506] on span "Sites en exploitation & exploitation proactive (Allumage chauffage non déclaré)" at bounding box center [625, 512] width 929 height 12
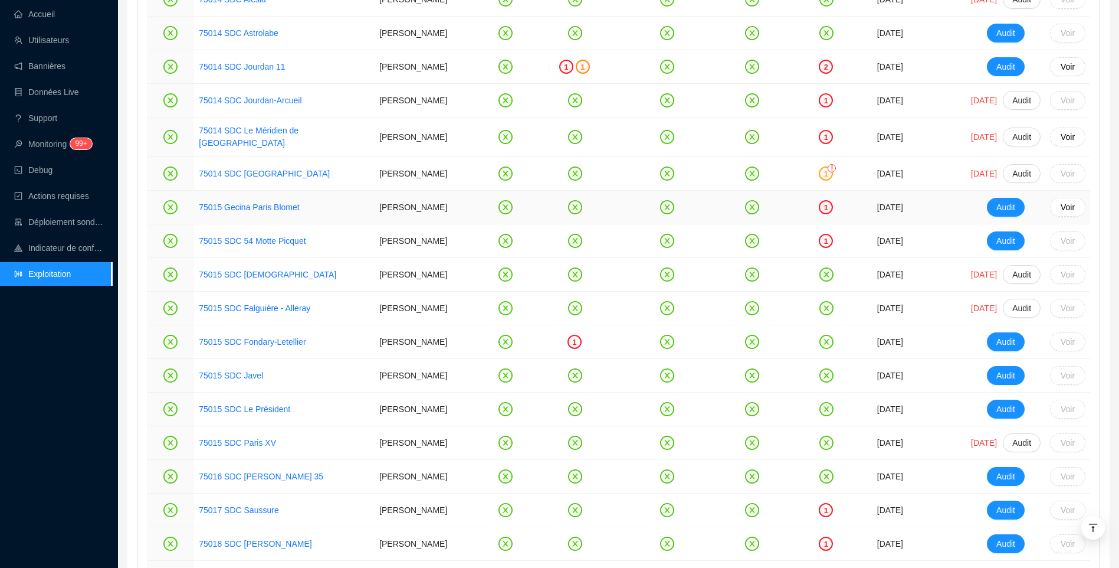
scroll to position [1663, 0]
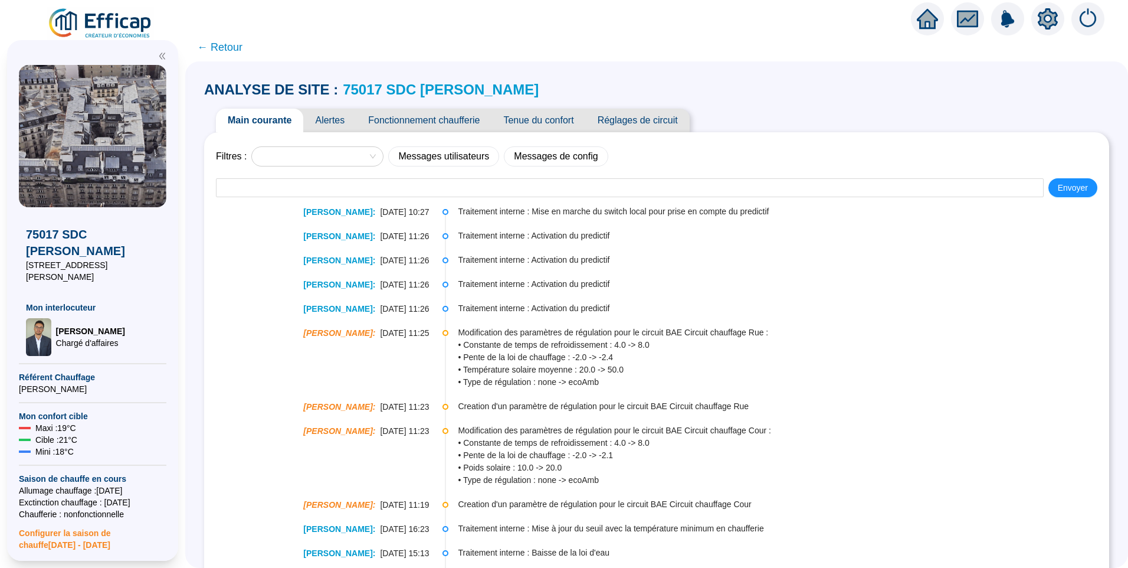
click at [463, 93] on link "75017 SDC [PERSON_NAME]" at bounding box center [441, 89] width 196 height 16
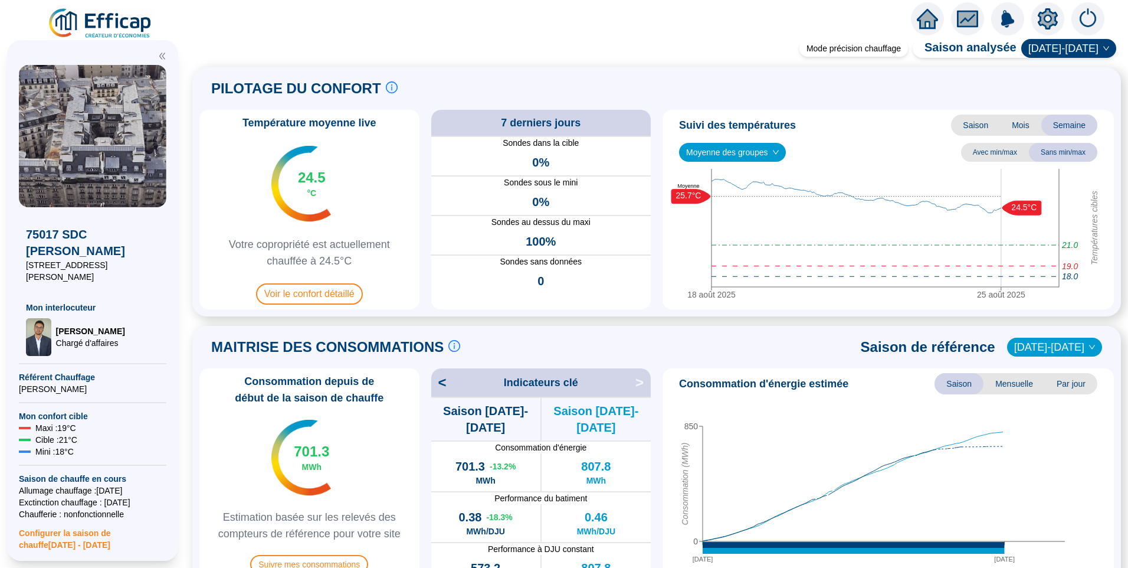
click at [1064, 54] on span "2025-2026" at bounding box center [1069, 49] width 81 height 18
click at [420, 139] on div "Température moyenne live 24.5 °C Votre copropriété est actuellement chauffée à …" at bounding box center [309, 209] width 220 height 199
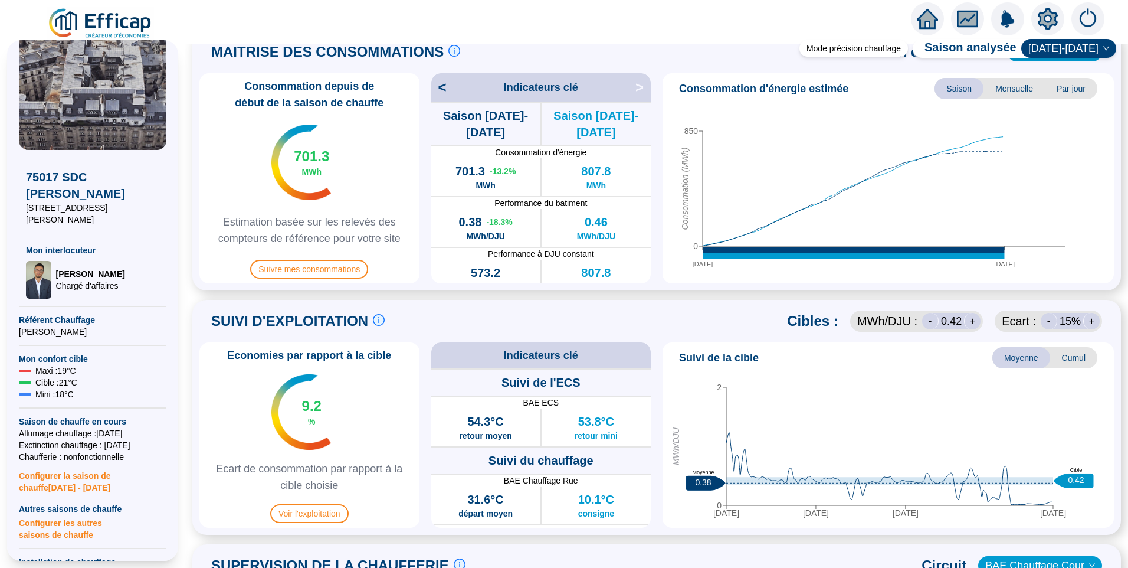
scroll to position [236, 0]
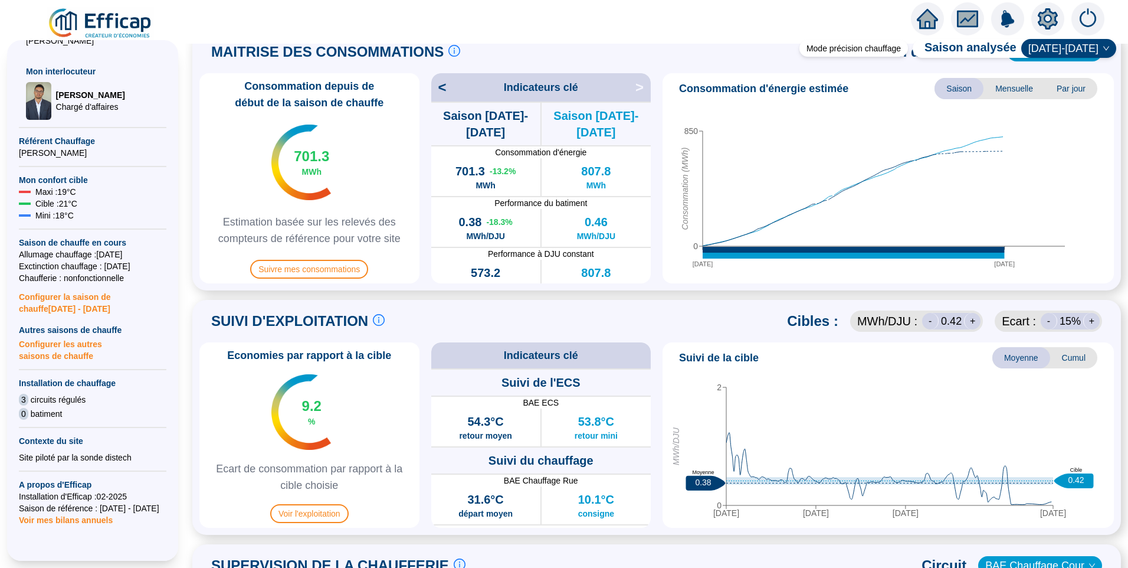
click at [68, 337] on span "Configurer les autres saisons de chauffe" at bounding box center [93, 349] width 148 height 26
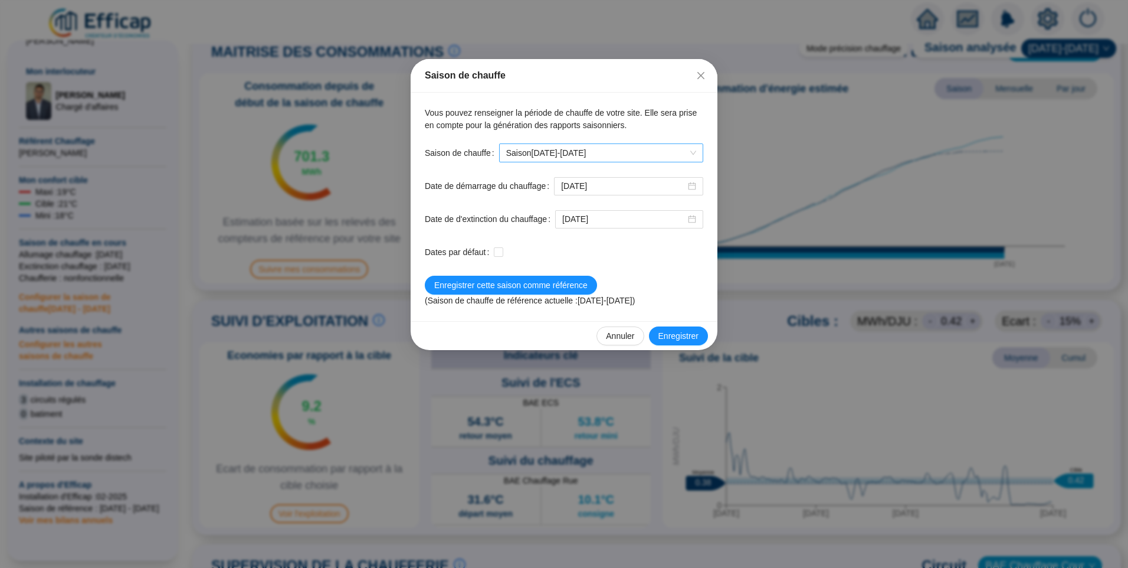
click at [620, 145] on span "Saison 2025-2026" at bounding box center [601, 153] width 190 height 18
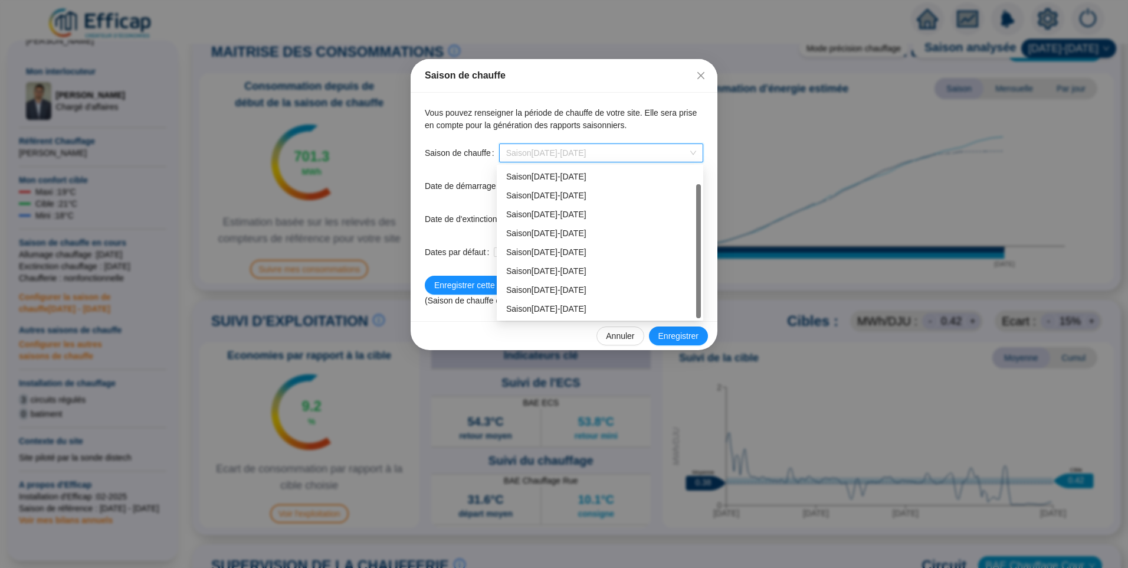
scroll to position [19, 0]
click at [655, 118] on span "Vous pouvez renseigner la période de chauffe de votre site. Elle sera prise en …" at bounding box center [561, 119] width 272 height 22
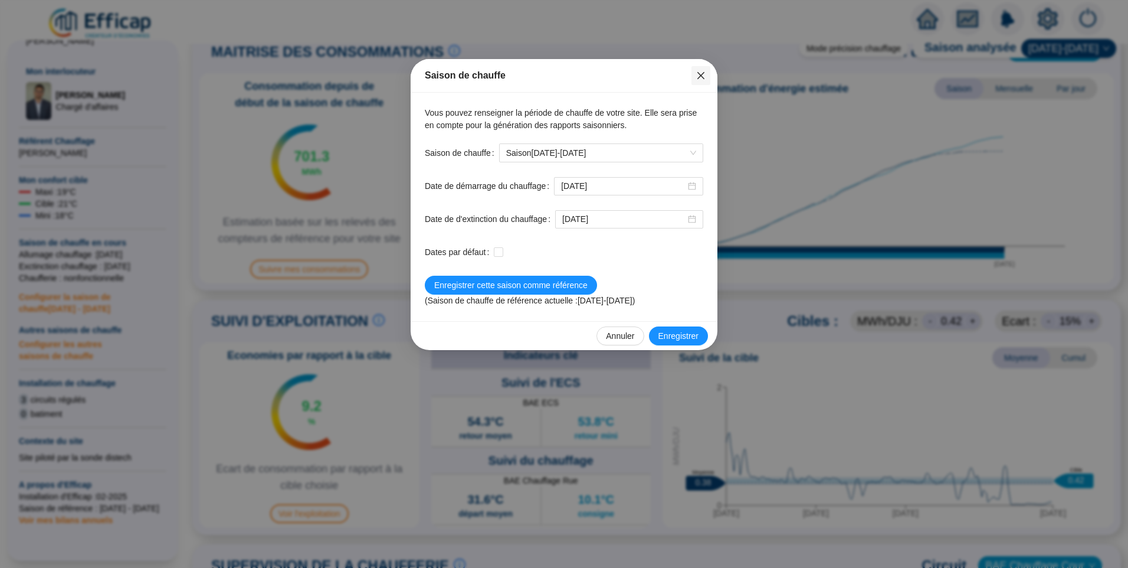
click at [702, 80] on icon "close" at bounding box center [700, 75] width 9 height 9
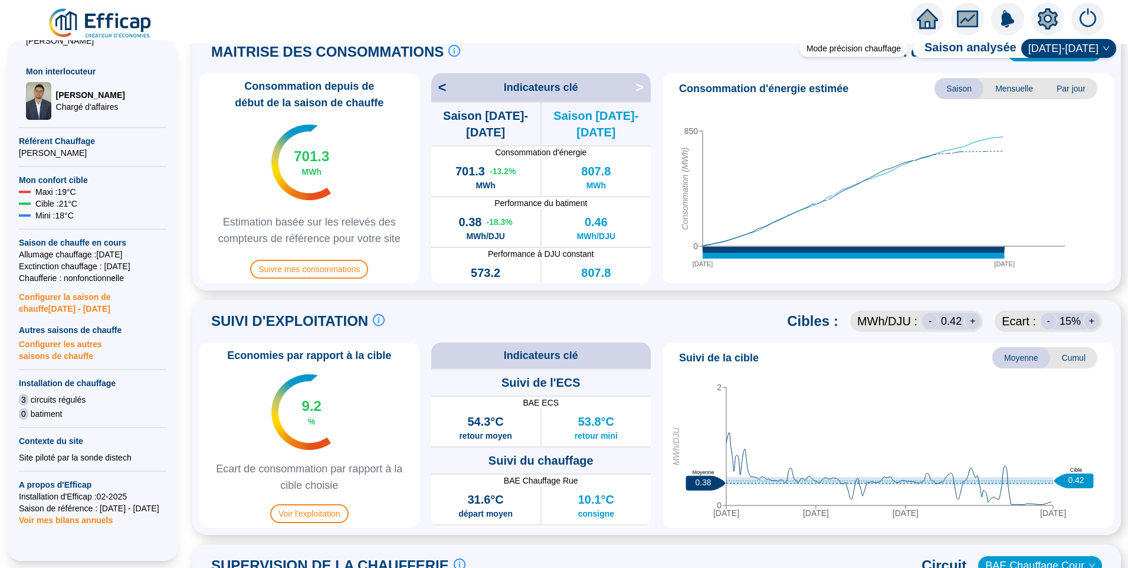
click at [71, 344] on span "Configurer les autres saisons de chauffe" at bounding box center [93, 349] width 148 height 26
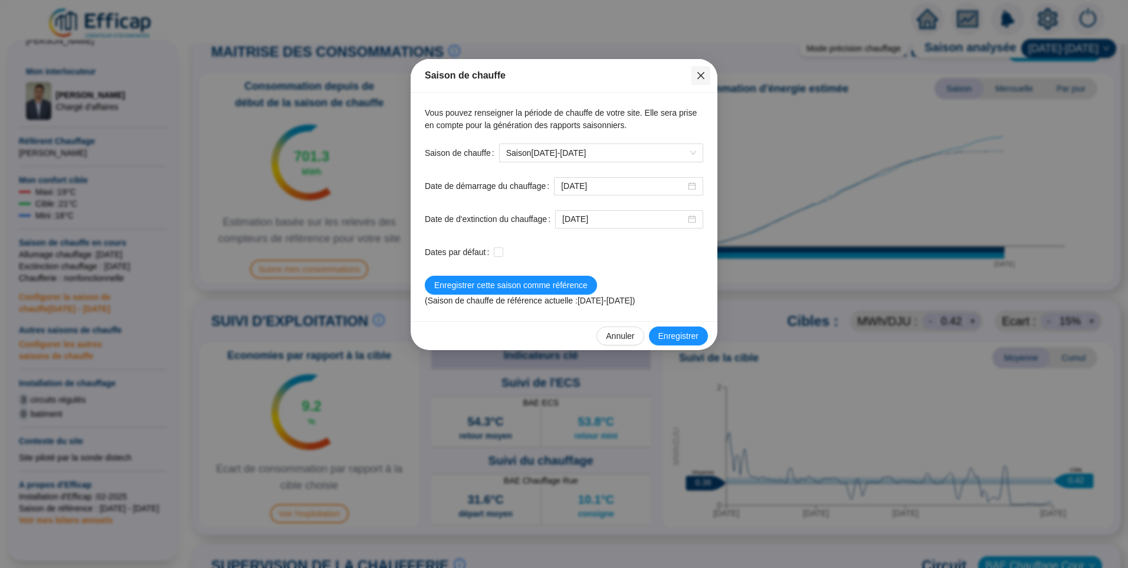
click at [703, 76] on icon "close" at bounding box center [700, 75] width 9 height 9
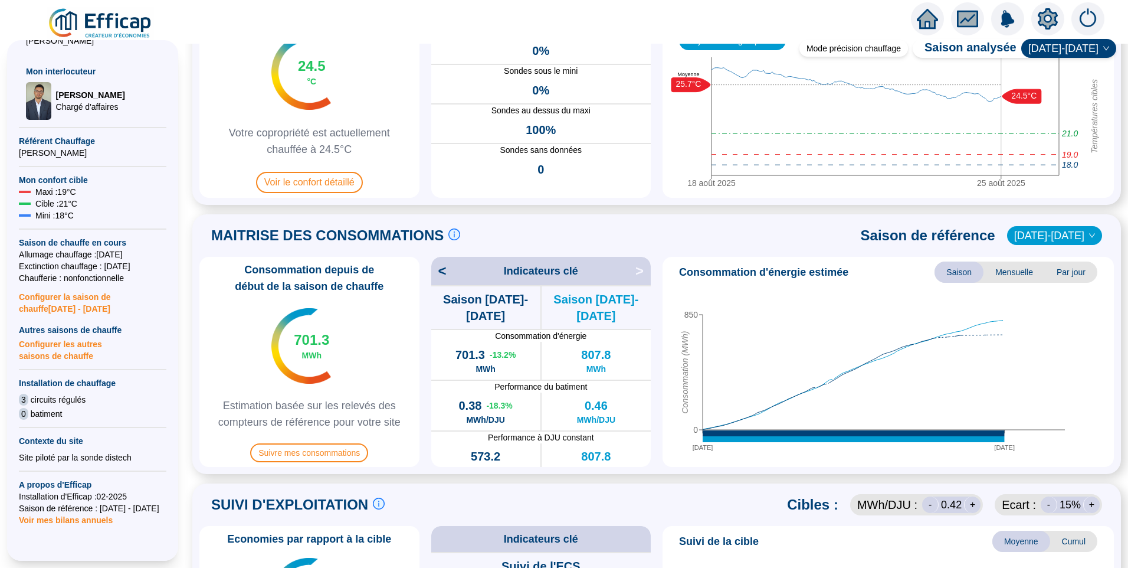
scroll to position [295, 0]
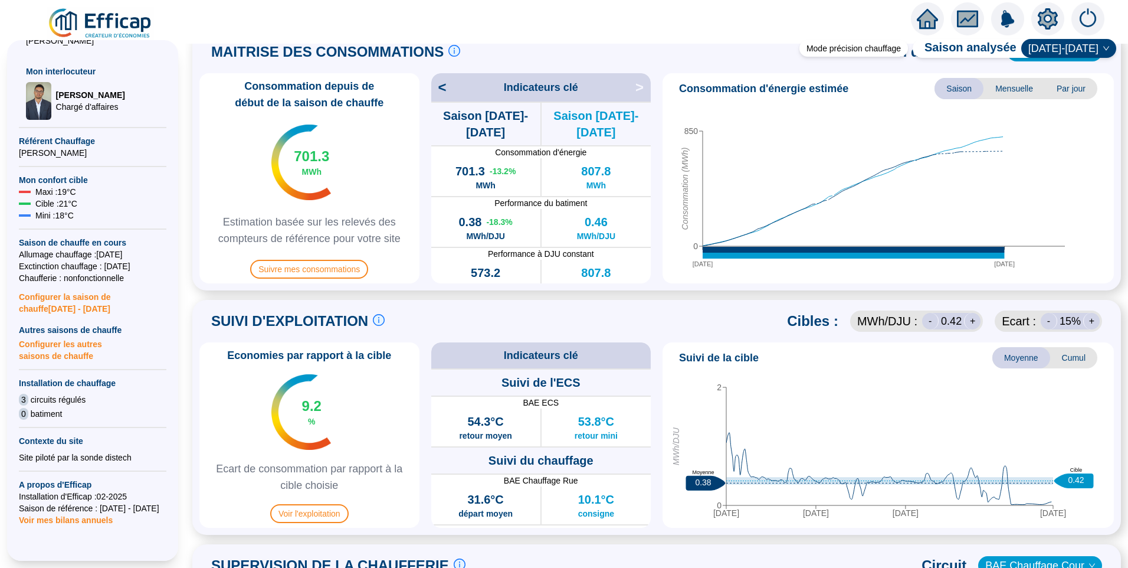
click at [54, 347] on span "Configurer les autres saisons de chauffe" at bounding box center [93, 349] width 148 height 26
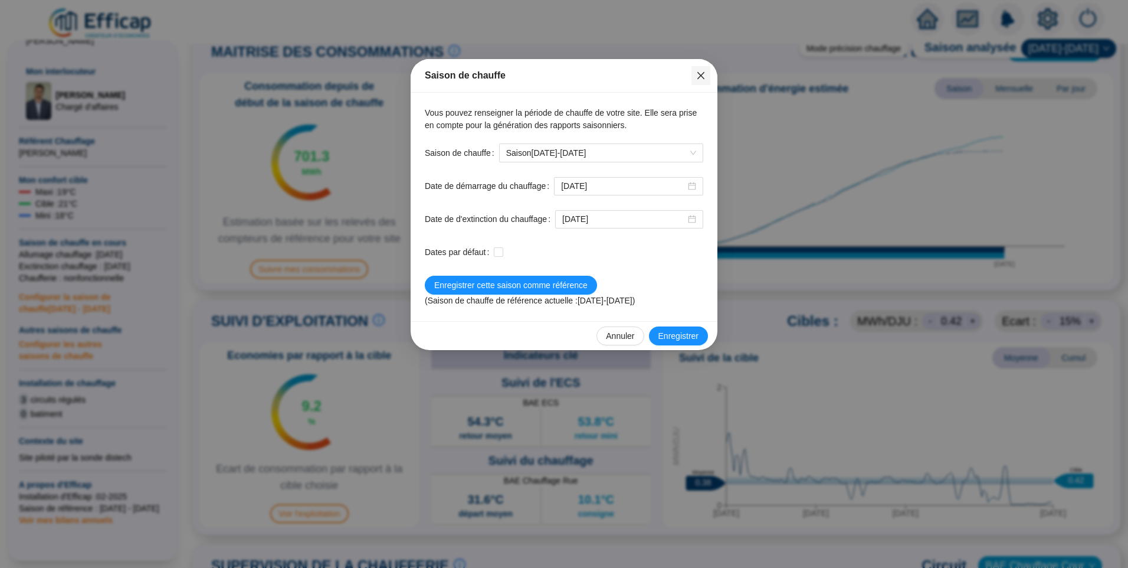
click at [703, 73] on icon "close" at bounding box center [700, 75] width 9 height 9
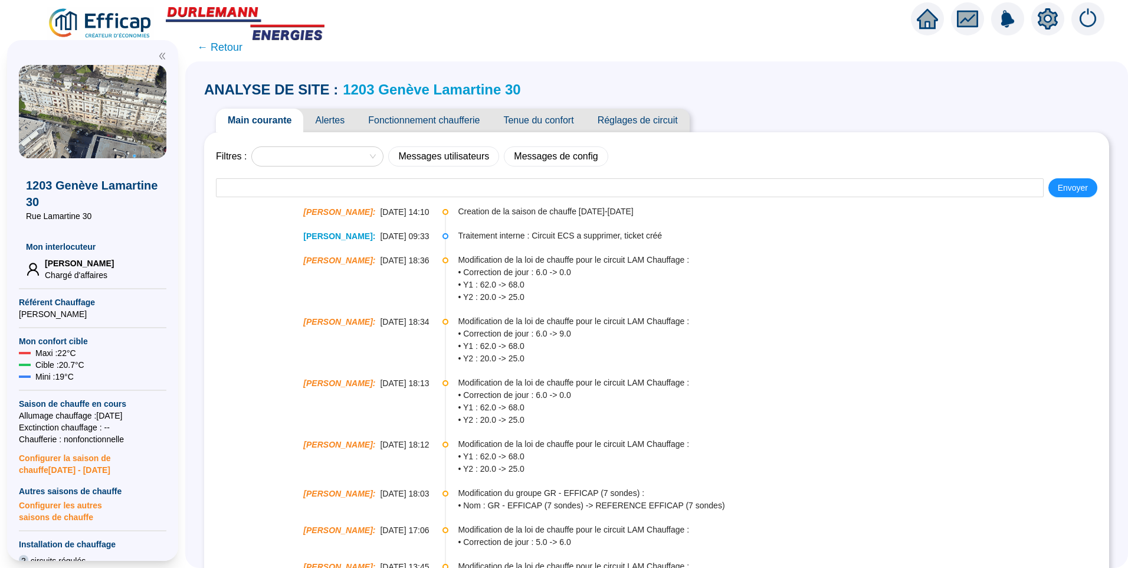
click at [428, 86] on link "1203 Genève Lamartine 30" at bounding box center [432, 89] width 178 height 16
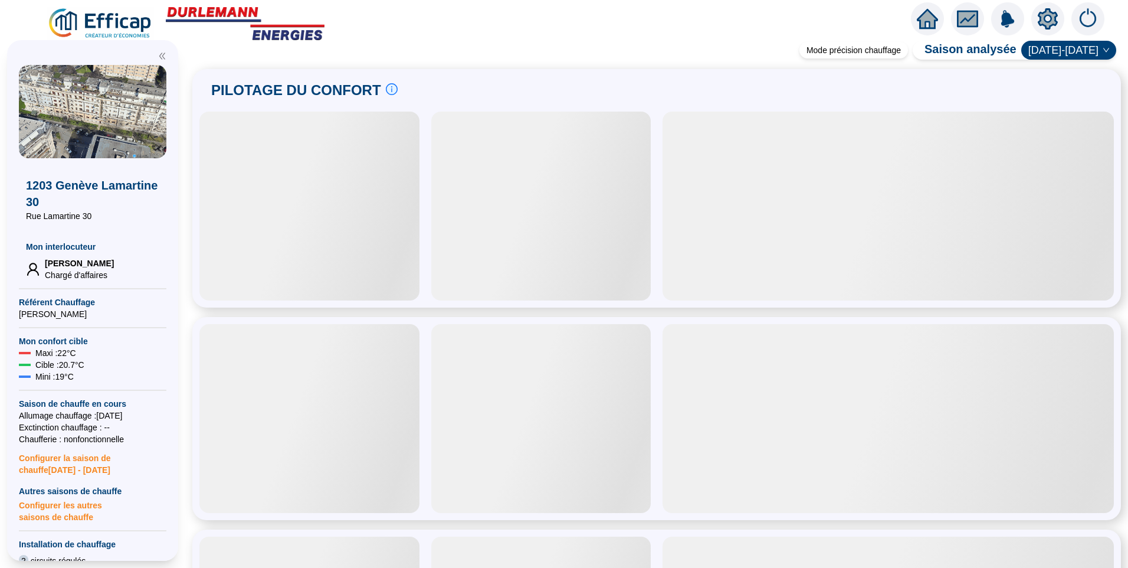
click at [1071, 53] on span "[DATE]-[DATE]" at bounding box center [1069, 50] width 81 height 18
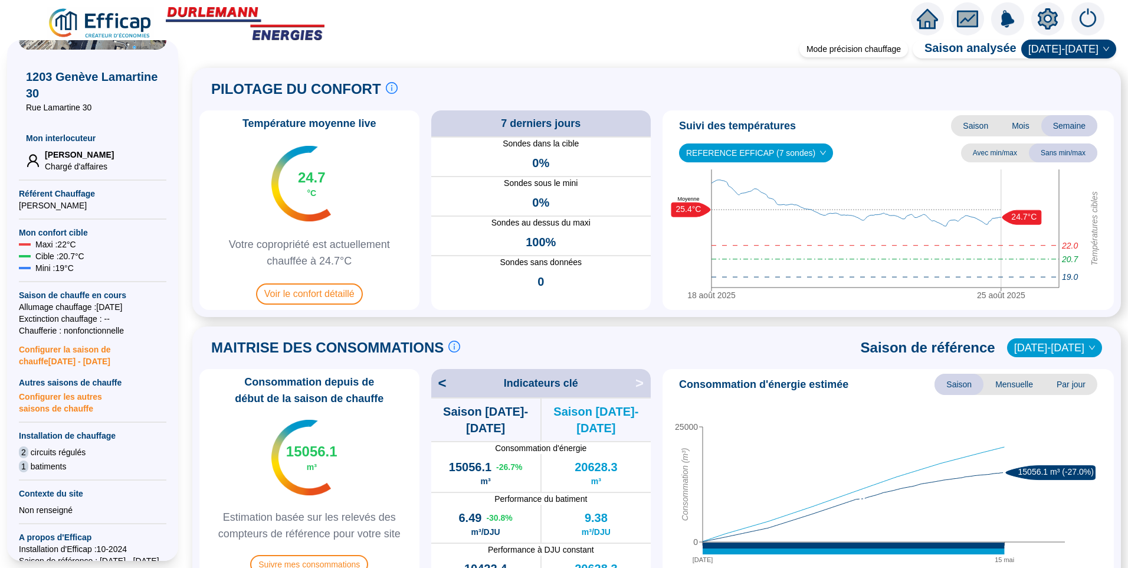
scroll to position [118, 0]
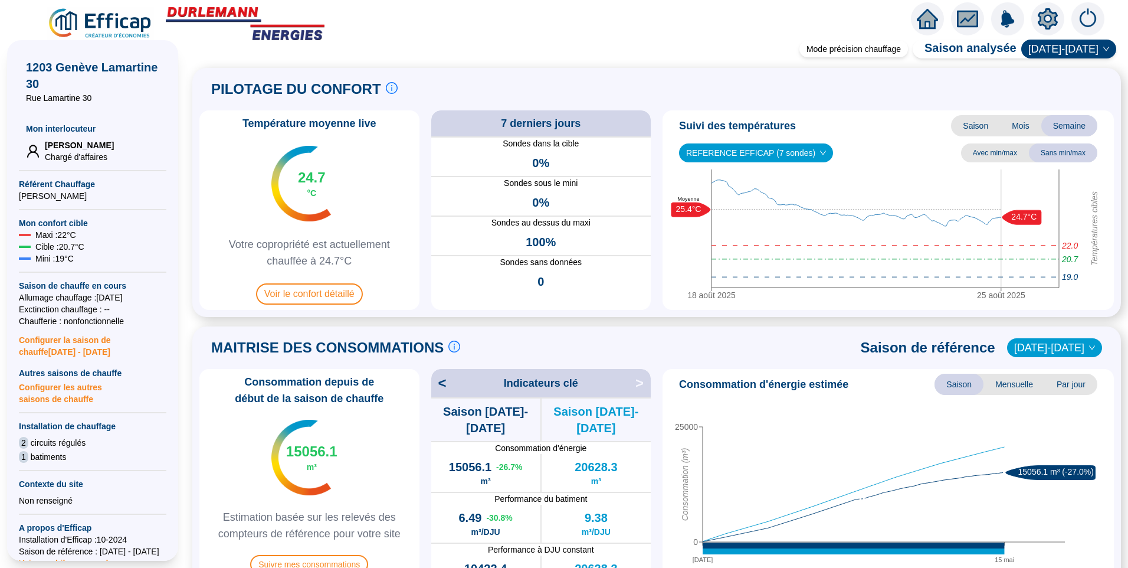
click at [57, 396] on span "Configurer les autres saisons de chauffe" at bounding box center [93, 392] width 148 height 26
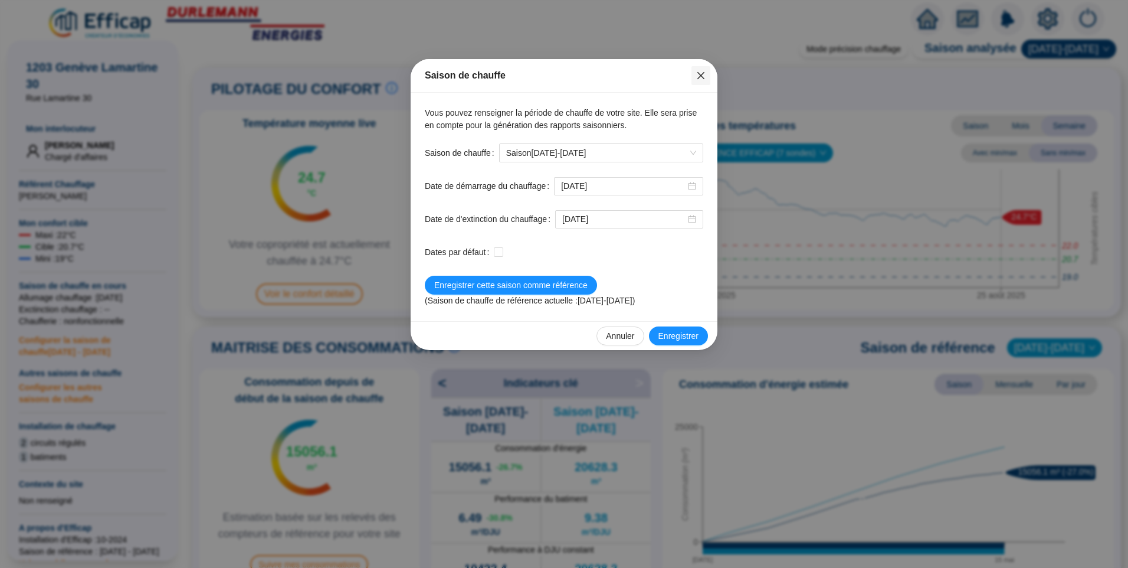
click at [706, 75] on span "Fermer" at bounding box center [701, 75] width 19 height 9
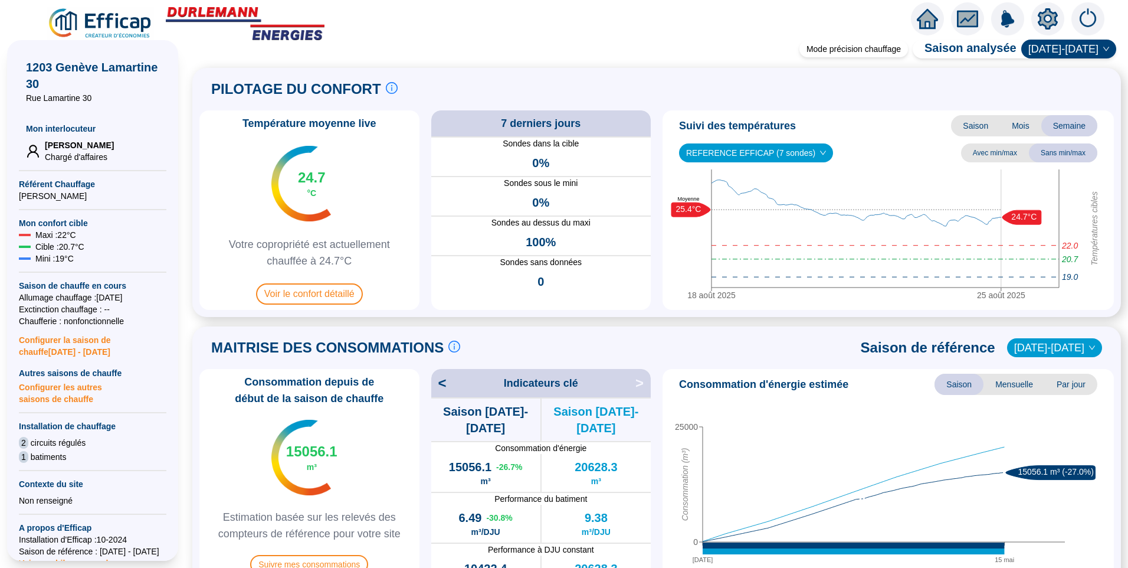
click at [1060, 52] on span "2024-2025" at bounding box center [1069, 49] width 81 height 18
click at [1069, 129] on div "2025-2026" at bounding box center [1070, 129] width 56 height 12
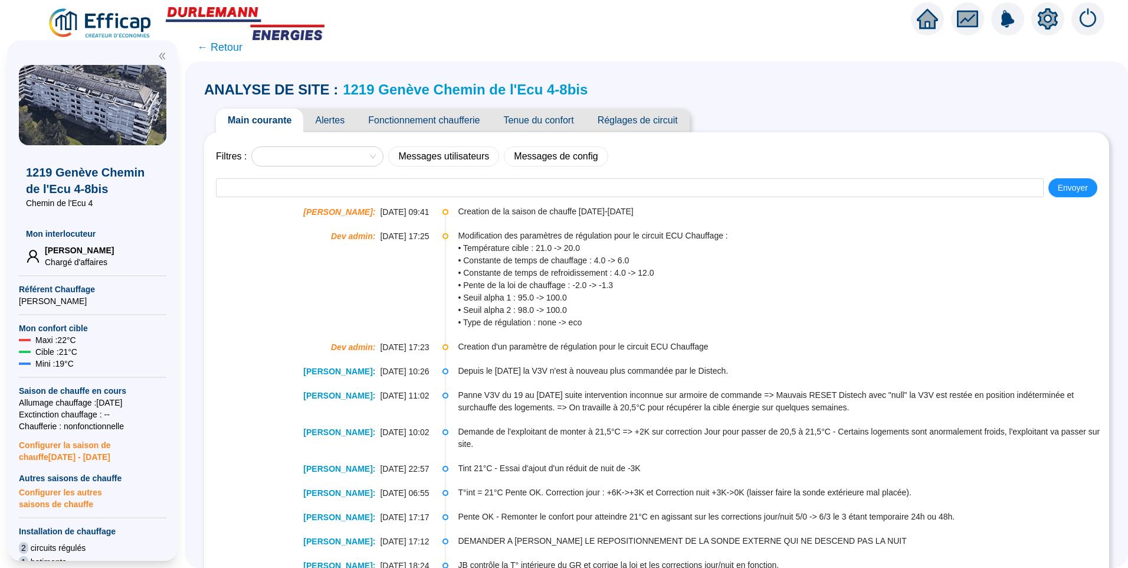
click at [476, 88] on link "1219 Genève Chemin de l'Ecu 4-8bis" at bounding box center [465, 89] width 245 height 16
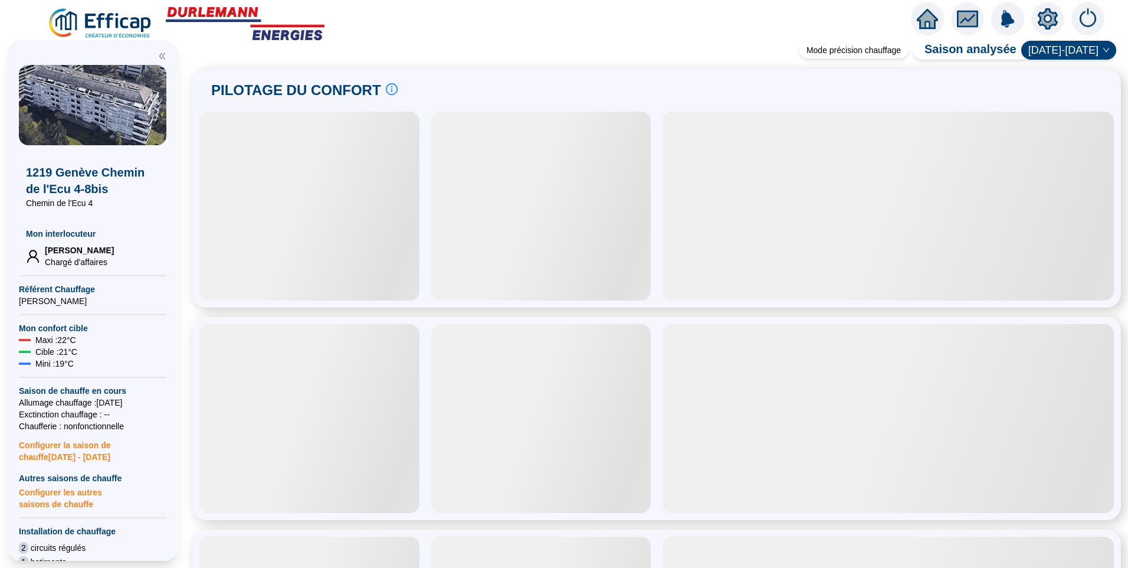
scroll to position [59, 0]
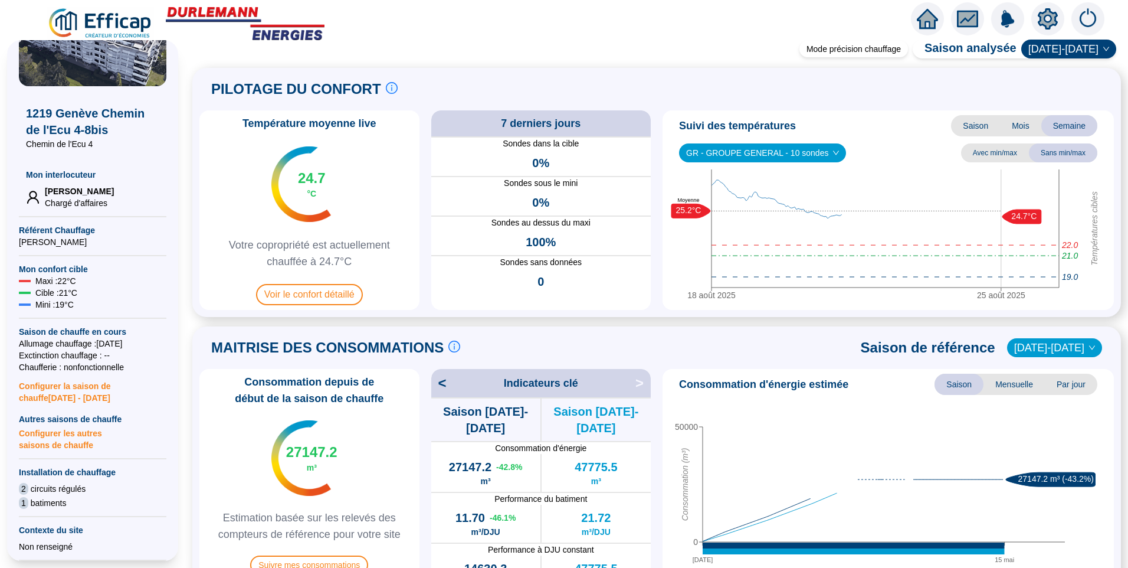
click at [47, 442] on span "Configurer les autres saisons de chauffe" at bounding box center [93, 438] width 148 height 26
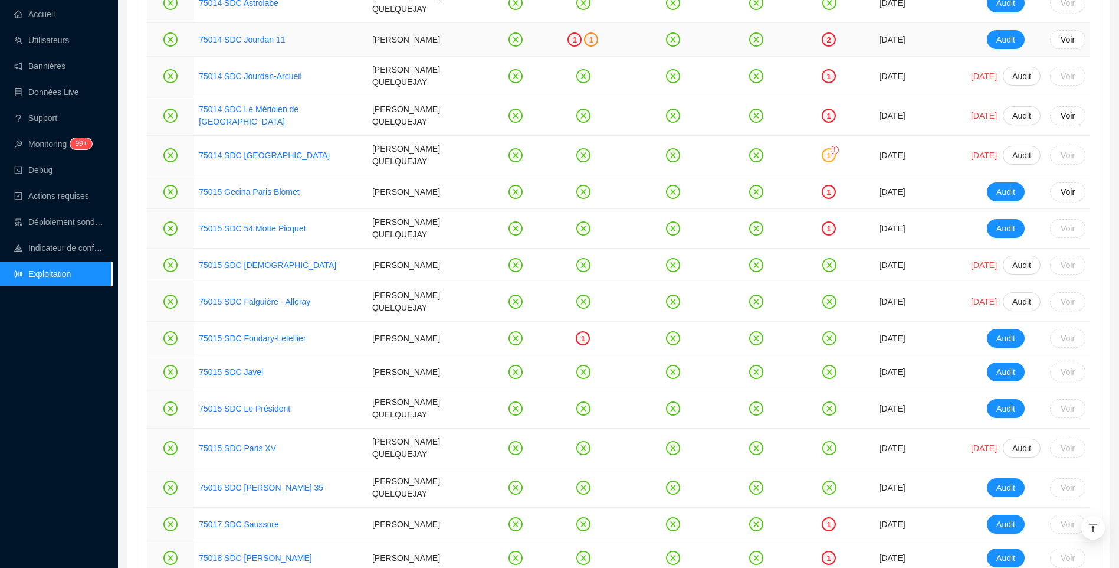
scroll to position [1545, 0]
